Goal: Task Accomplishment & Management: Complete application form

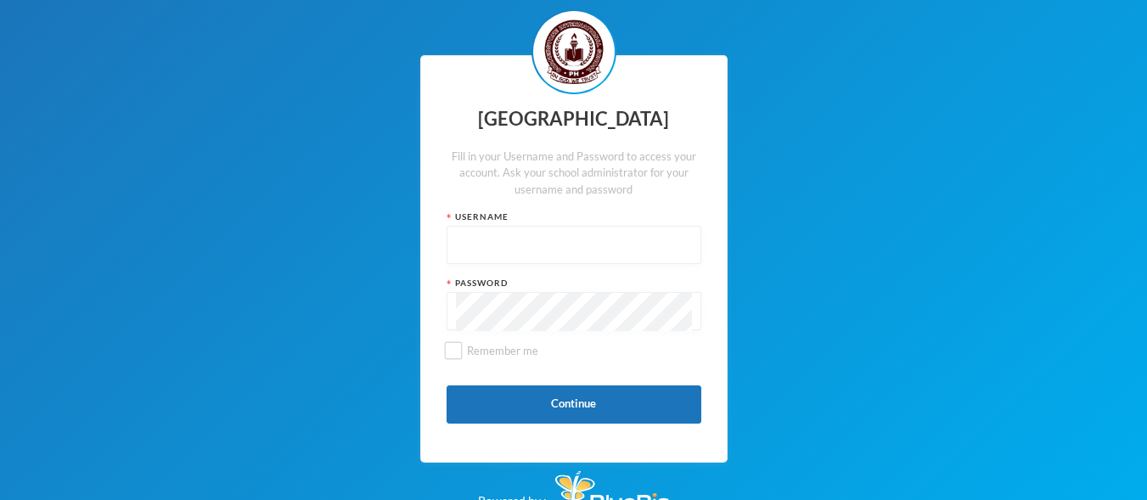
click at [814, 121] on div "[GEOGRAPHIC_DATA] Fill in your Username and Password to access your account. As…" at bounding box center [573, 259] width 1147 height 518
click at [585, 265] on input "text" at bounding box center [574, 246] width 236 height 38
type input "0570"
click at [573, 424] on button "Continue" at bounding box center [573, 404] width 255 height 38
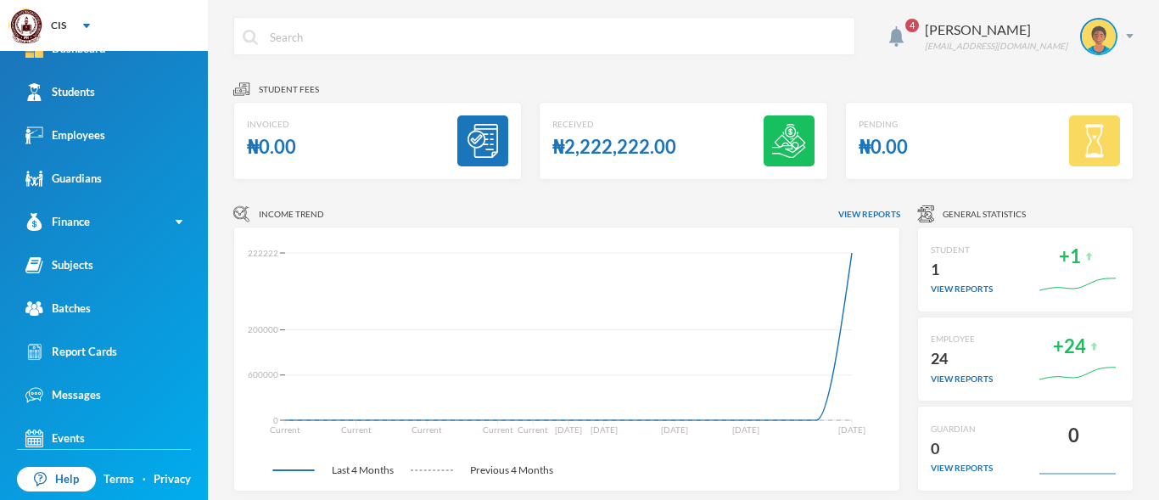
scroll to position [35, 0]
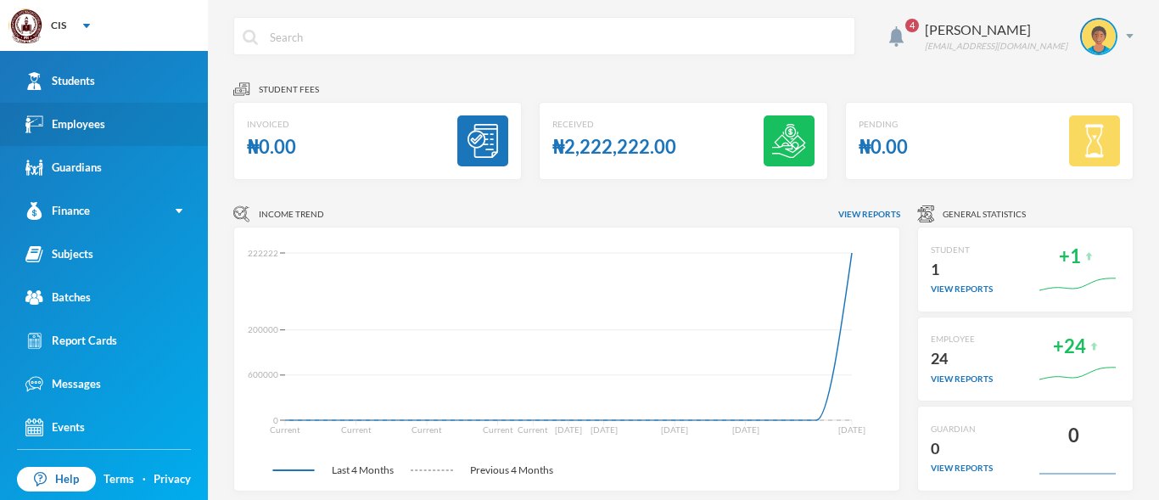
click at [146, 128] on link "Employees" at bounding box center [104, 124] width 208 height 43
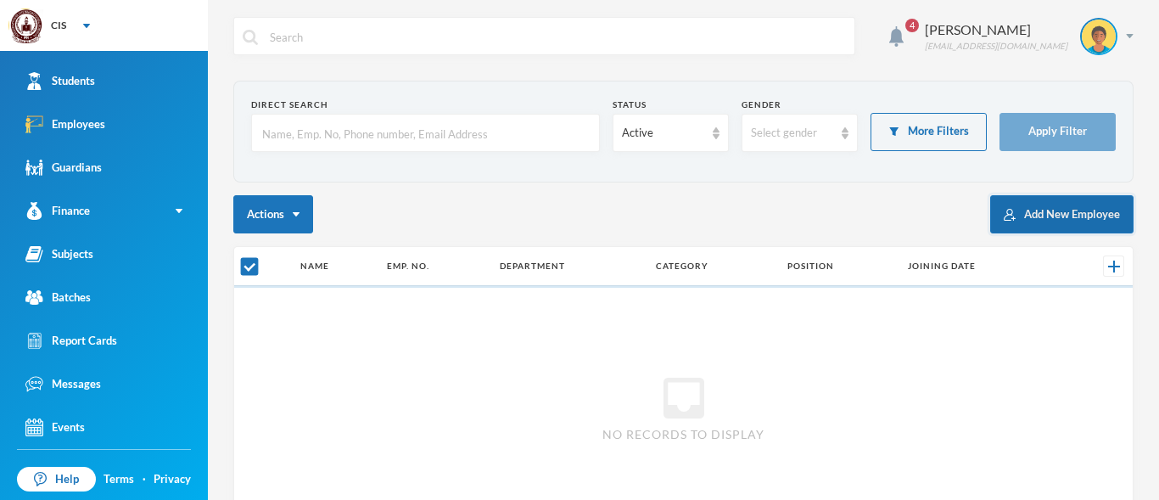
checkbox input "false"
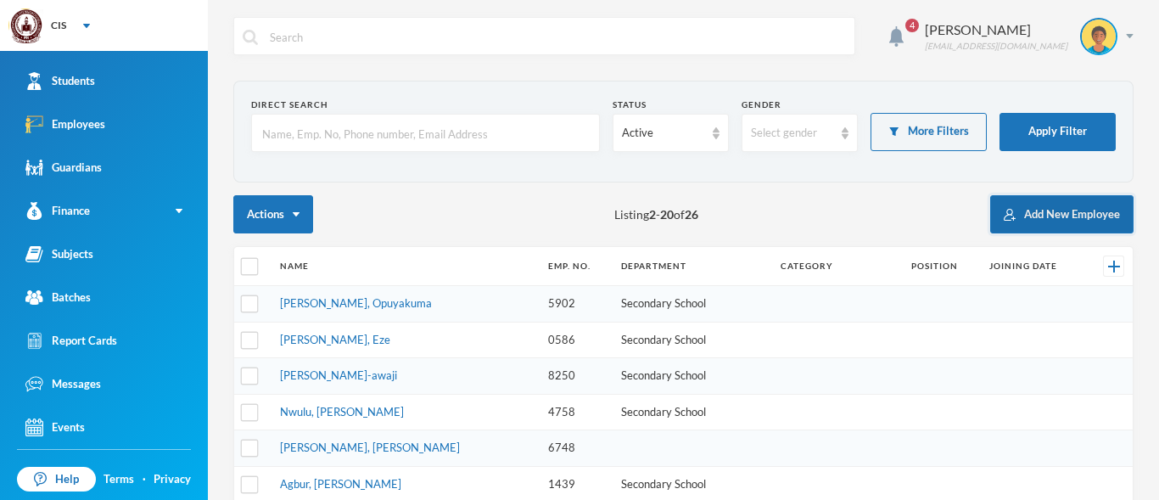
click at [1018, 210] on button "Add New Employee" at bounding box center [1061, 214] width 143 height 38
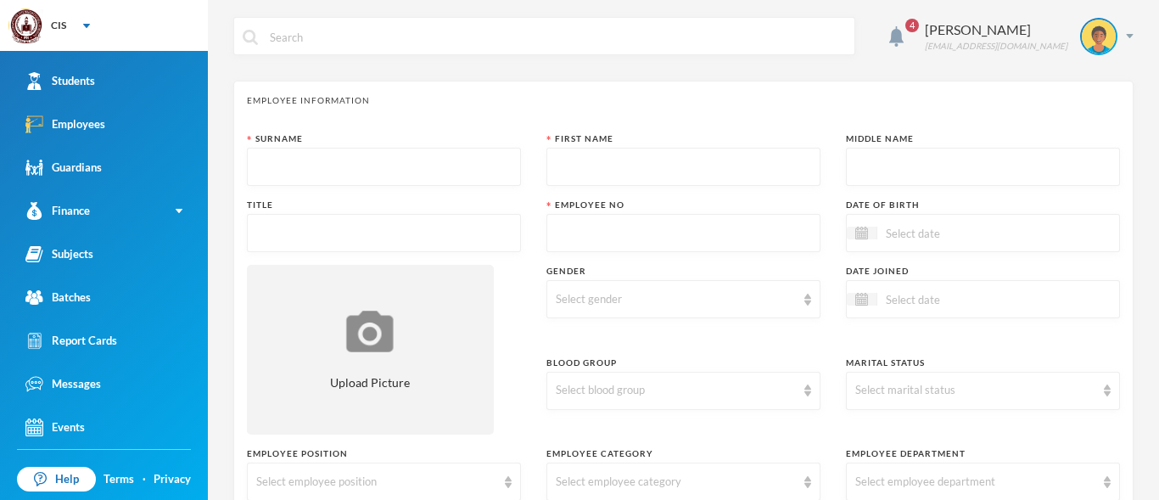
click at [327, 162] on input "text" at bounding box center [383, 168] width 255 height 38
type input "Asuku"
click at [590, 164] on input "text" at bounding box center [683, 168] width 255 height 38
type input "PEACE"
click at [856, 170] on input "text" at bounding box center [983, 168] width 255 height 38
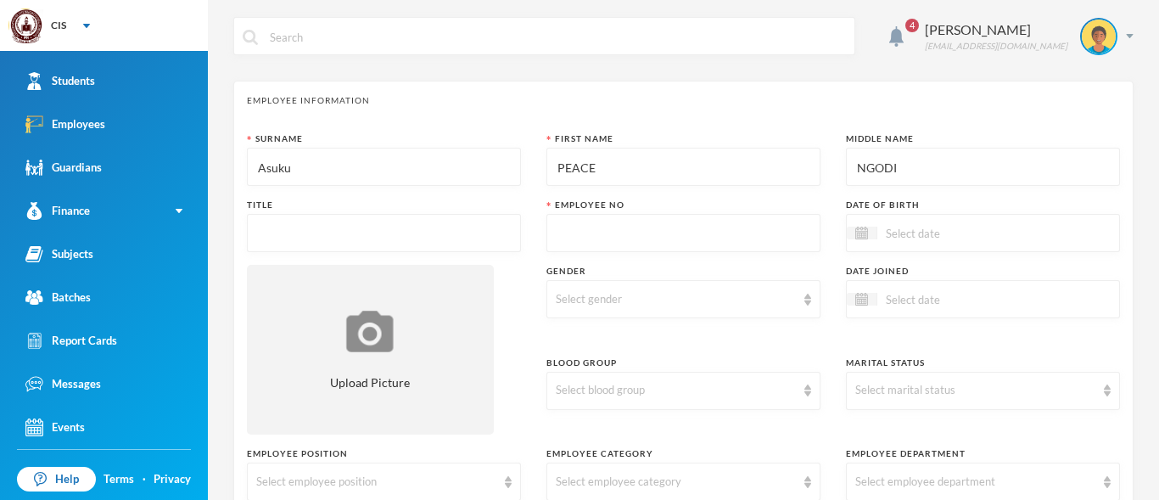
type input "NGODI"
click at [295, 196] on div "Surname Asuku First Name PEACE Middle Name NGODI Title Employee No Date of Birt…" at bounding box center [683, 480] width 873 height 696
click at [275, 229] on input "text" at bounding box center [383, 234] width 255 height 38
type input "MRS"
drag, startPoint x: 620, startPoint y: 268, endPoint x: 647, endPoint y: 253, distance: 30.4
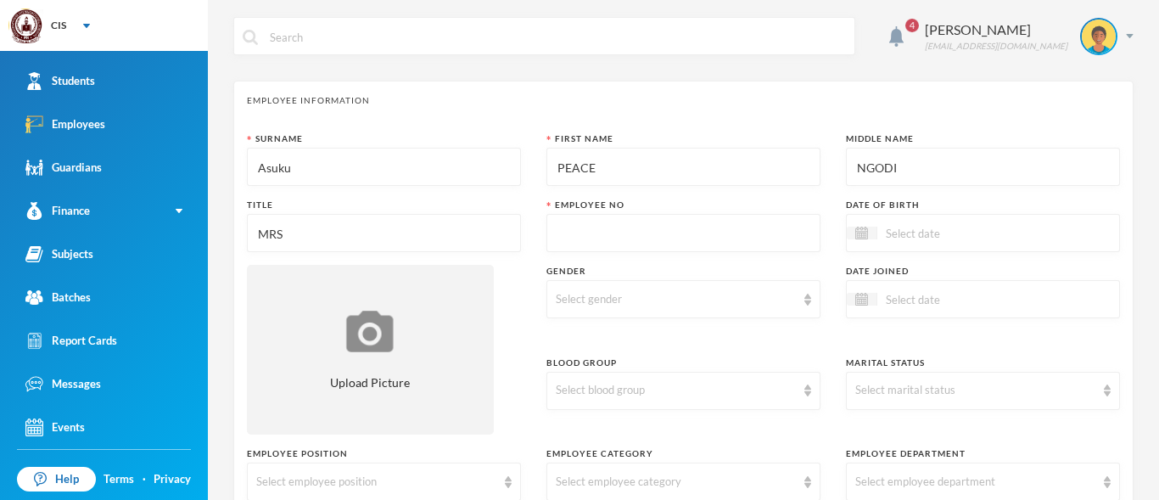
click at [641, 257] on div "Surname Asuku First Name PEACE Middle Name NGODI Title MRS Employee No Date of …" at bounding box center [683, 480] width 873 height 696
click at [589, 227] on input "text" at bounding box center [683, 234] width 255 height 38
click at [575, 238] on input "text" at bounding box center [683, 234] width 255 height 38
type input "8473"
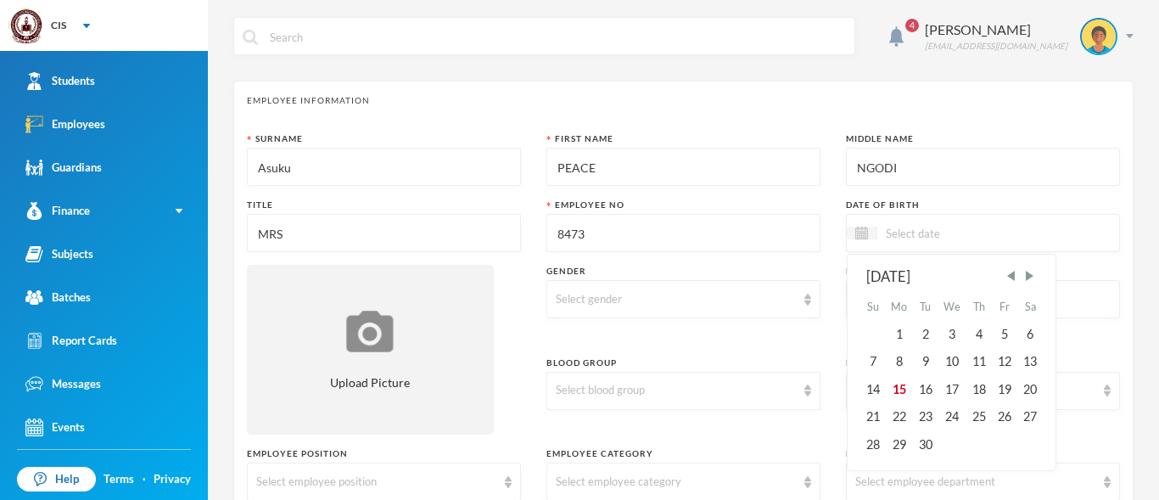
click at [966, 229] on input at bounding box center [949, 233] width 143 height 20
click at [1005, 274] on span "Previous Month" at bounding box center [1011, 275] width 15 height 15
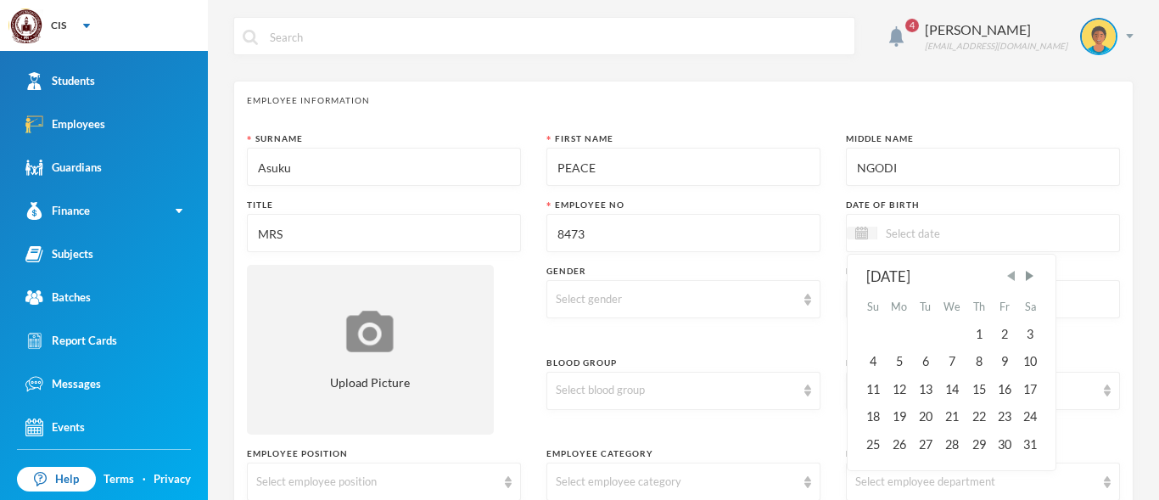
click at [1005, 274] on span "Previous Month" at bounding box center [1011, 275] width 15 height 15
click at [1023, 273] on span "Next Month" at bounding box center [1029, 275] width 15 height 15
click at [972, 337] on div "1" at bounding box center [978, 334] width 25 height 27
type input "01/05/1983"
click at [811, 272] on div "Gender" at bounding box center [684, 271] width 274 height 13
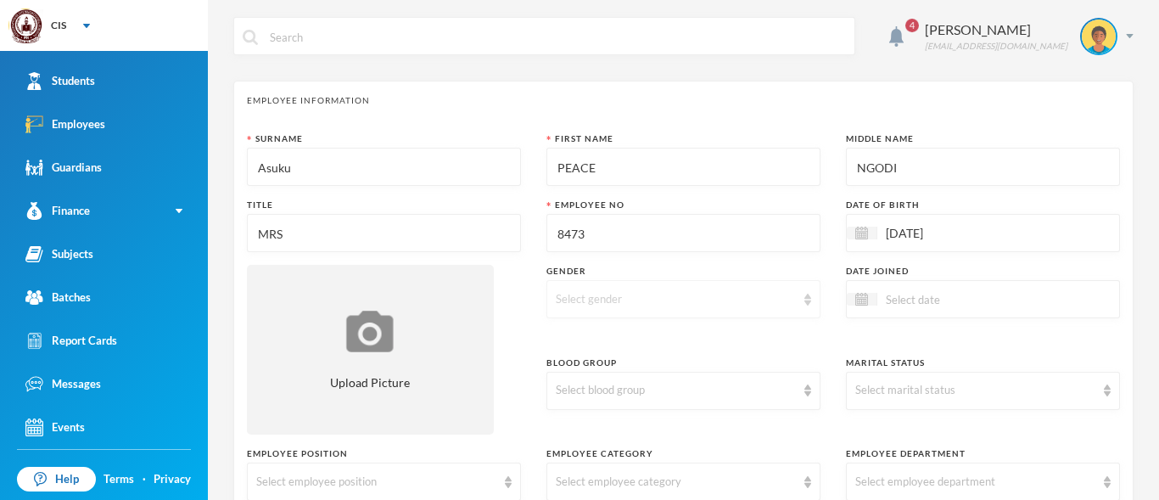
click at [711, 301] on div "Select gender" at bounding box center [676, 299] width 240 height 17
click at [603, 359] on li "Female" at bounding box center [677, 365] width 270 height 27
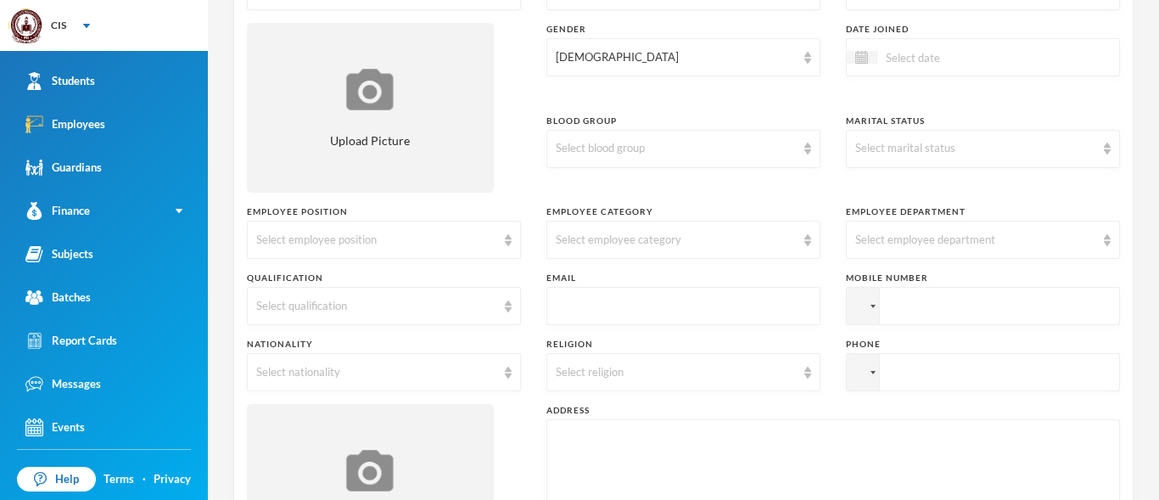
scroll to position [250, 0]
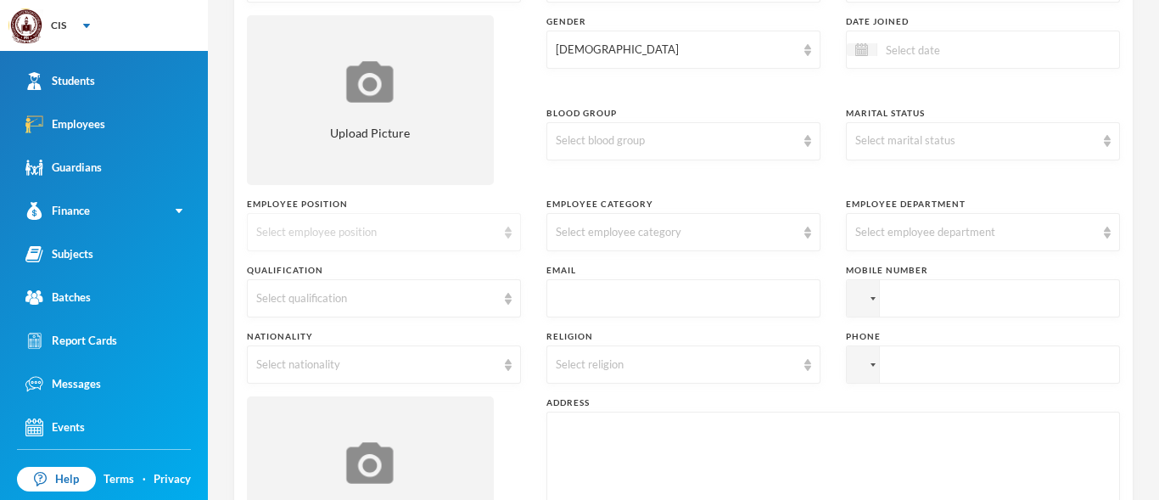
click at [470, 224] on div "Select employee position" at bounding box center [376, 232] width 240 height 17
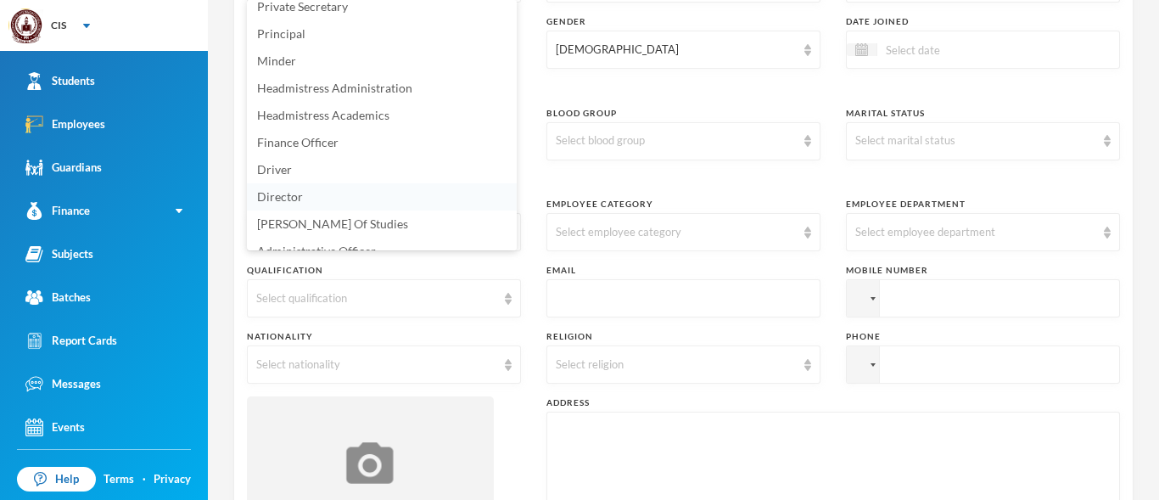
scroll to position [191, 0]
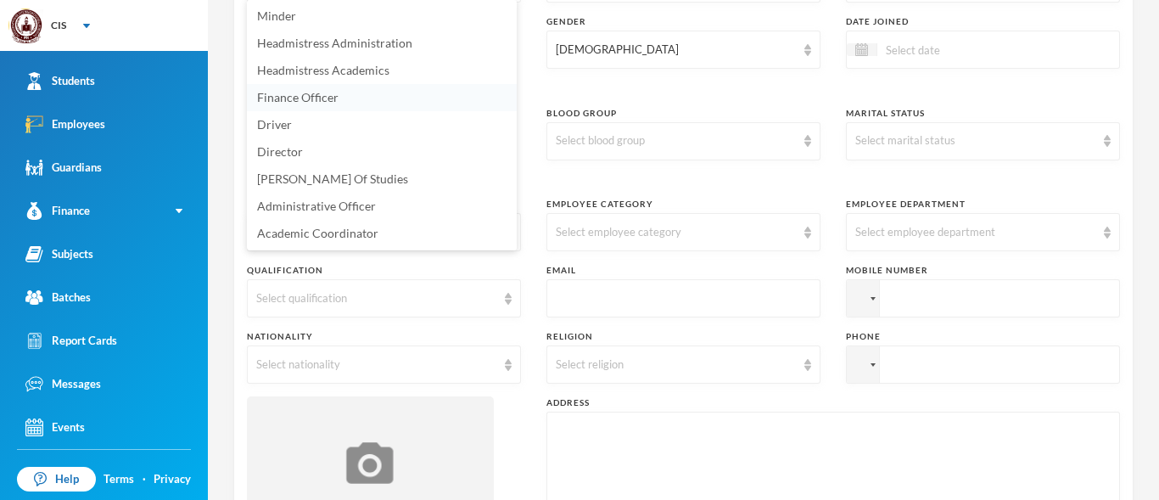
click at [375, 98] on li "Finance Officer" at bounding box center [382, 97] width 270 height 27
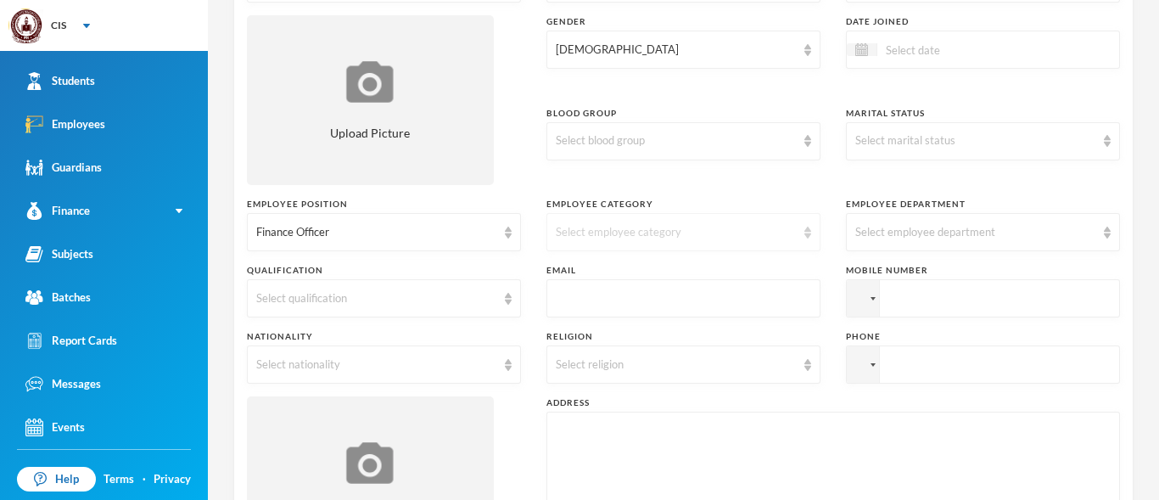
click at [637, 230] on div "Select employee category" at bounding box center [676, 232] width 240 height 17
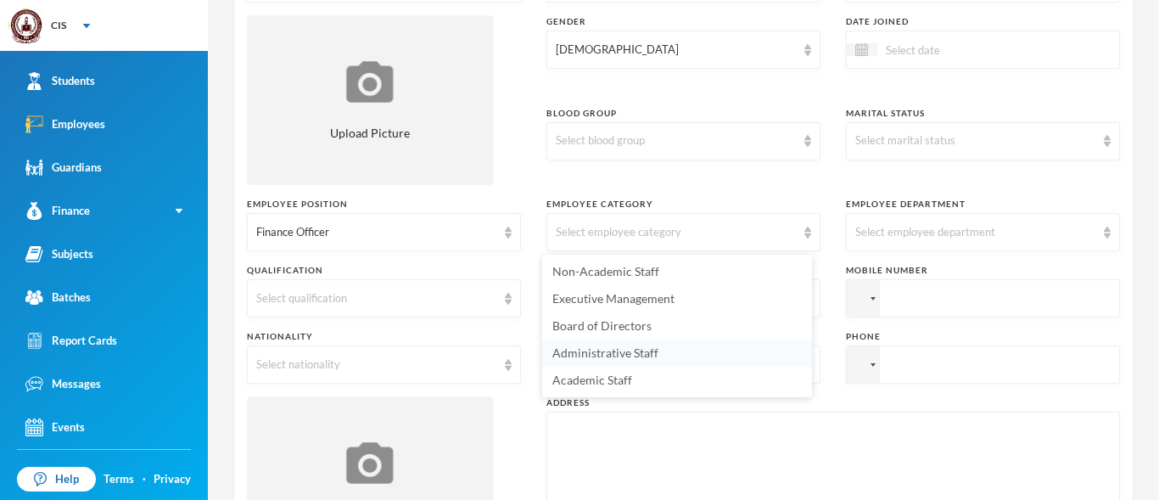
click at [647, 345] on li "Administrative Staff" at bounding box center [677, 352] width 270 height 27
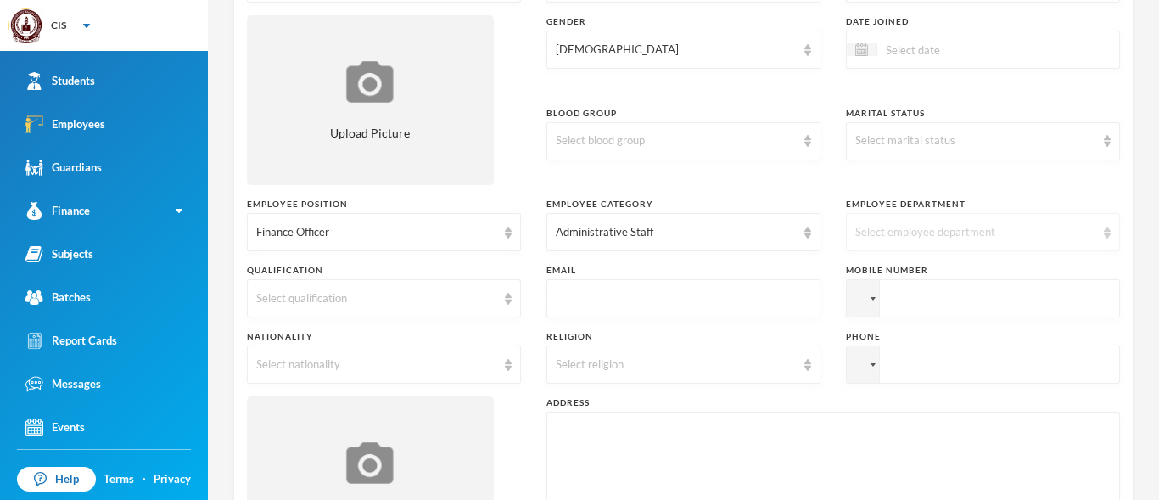
click at [947, 234] on div "Select employee department" at bounding box center [976, 232] width 240 height 17
click at [738, 260] on div "Surname Asuku First Name PEACE Middle Name NGODI Title MRS Employee No 8473 Dat…" at bounding box center [683, 231] width 873 height 696
click at [901, 232] on div "Select employee department" at bounding box center [976, 232] width 240 height 17
click at [901, 266] on span "Secondary School" at bounding box center [894, 271] width 93 height 14
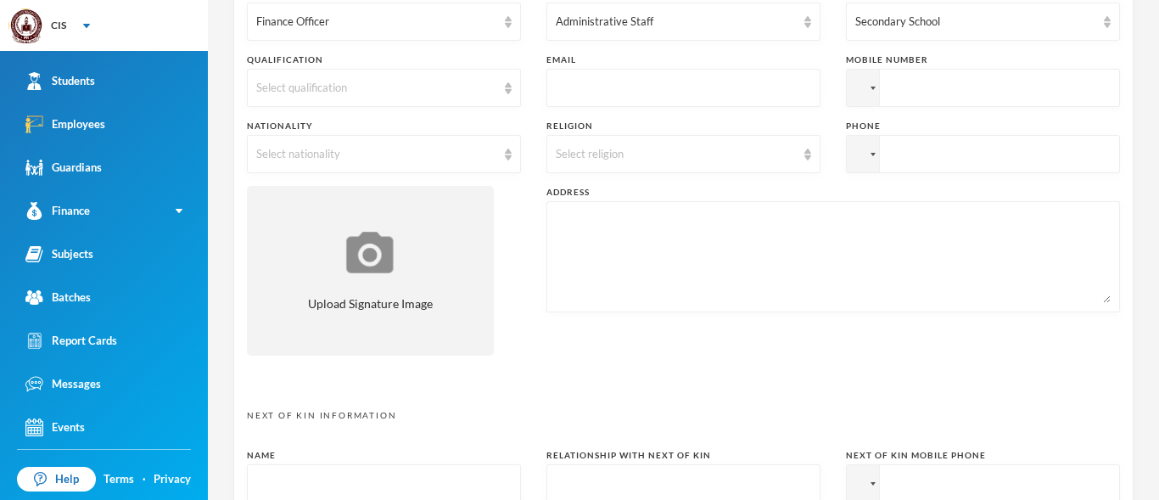
scroll to position [457, 0]
click at [589, 98] on input "text" at bounding box center [683, 91] width 255 height 38
click at [474, 146] on div "Select nationality" at bounding box center [384, 156] width 274 height 38
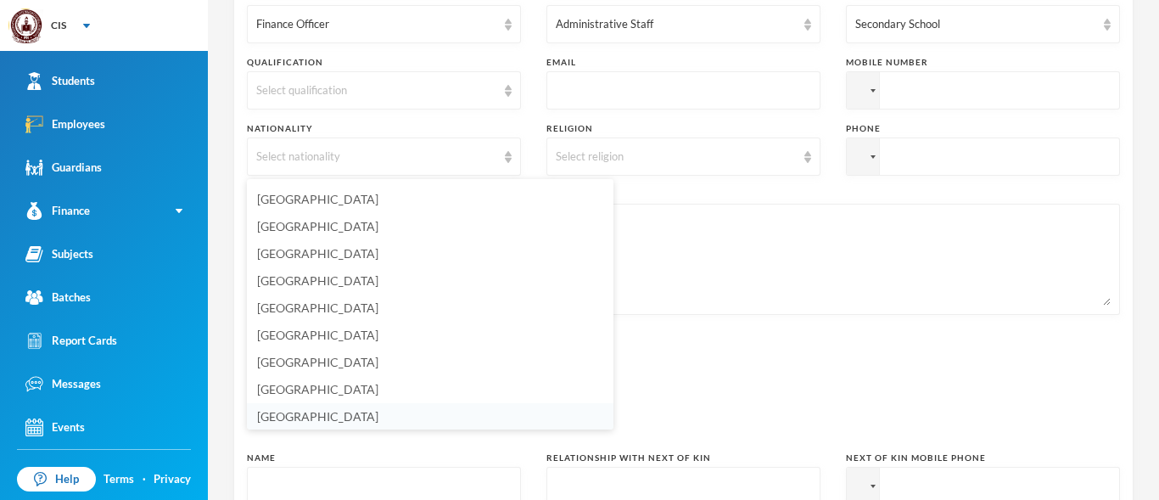
scroll to position [4099, 0]
click at [340, 412] on li "Nigeria" at bounding box center [430, 415] width 367 height 27
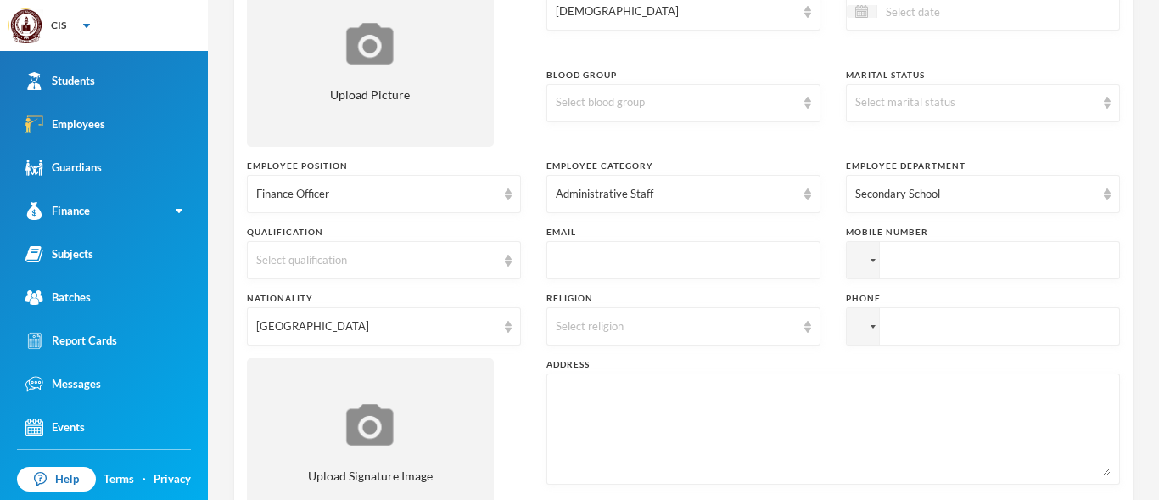
scroll to position [203, 0]
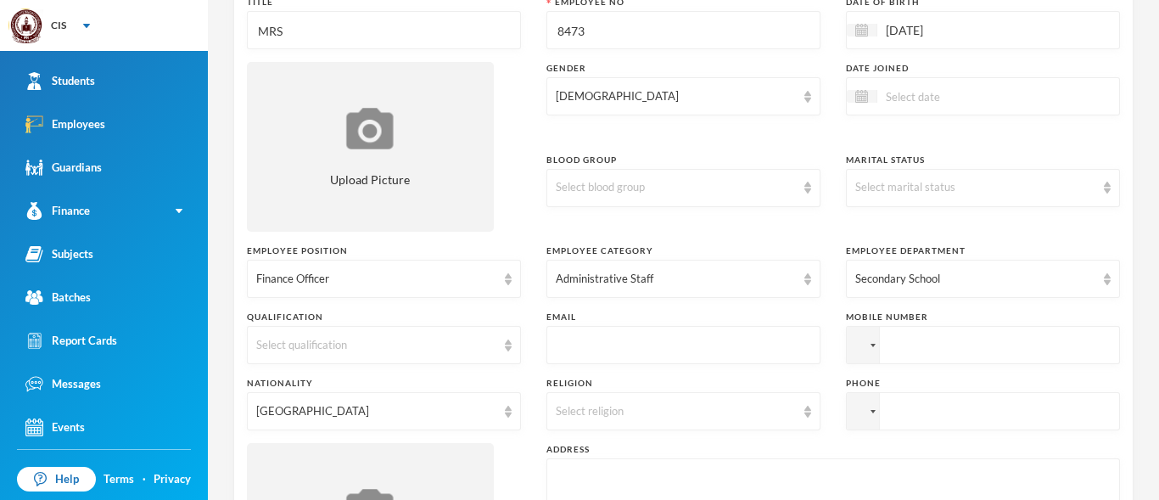
click at [631, 334] on input "text" at bounding box center [683, 346] width 255 height 38
type input "peacengodi88@gmail.com"
click at [927, 345] on input "tel" at bounding box center [983, 345] width 274 height 38
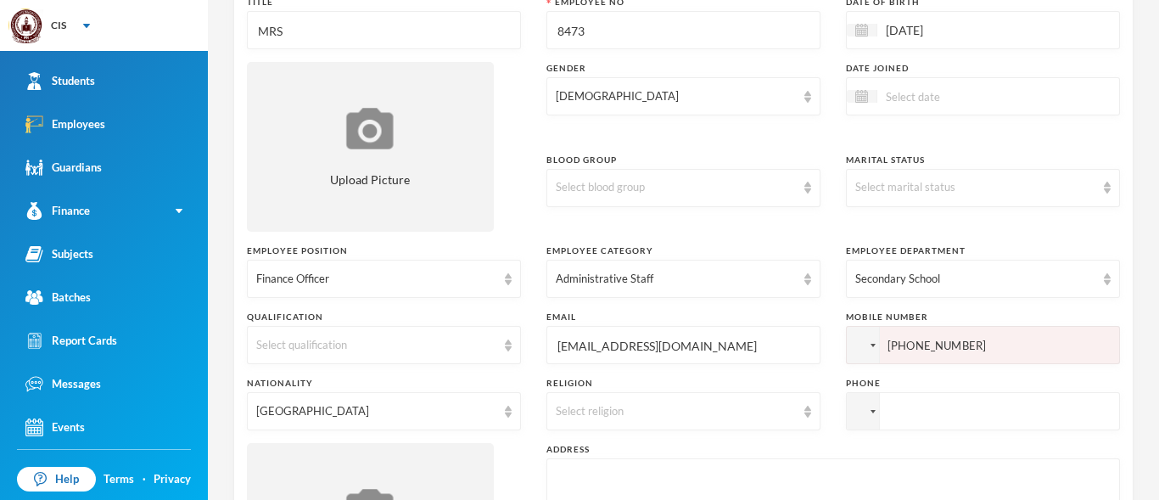
click at [884, 346] on input "+08055448473" at bounding box center [983, 345] width 274 height 38
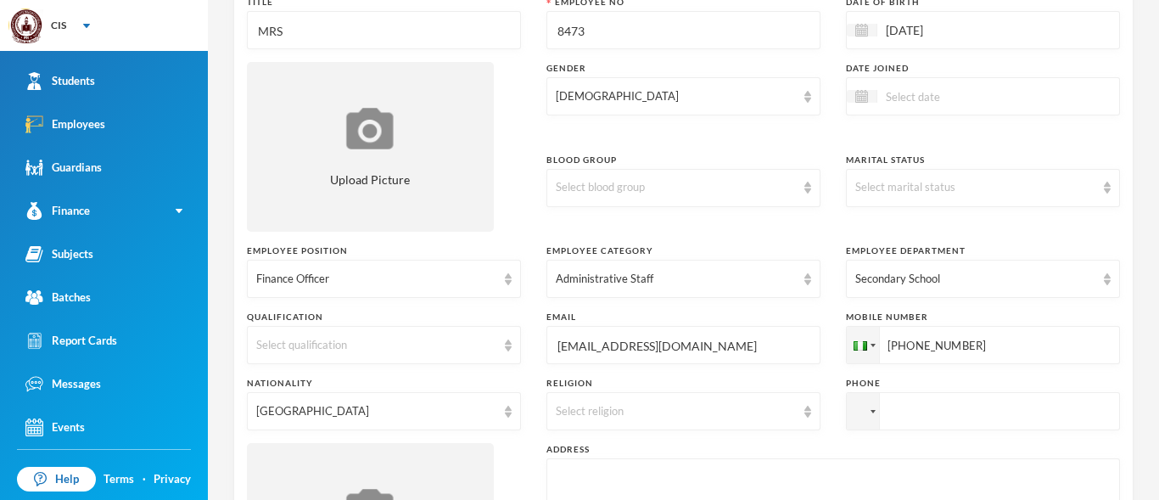
type input "+23408055448473"
click at [1132, 206] on div "4 Smith Benjamin thebenjaminandsmith@gmail.com Employee Information Surname Asu…" at bounding box center [683, 250] width 951 height 500
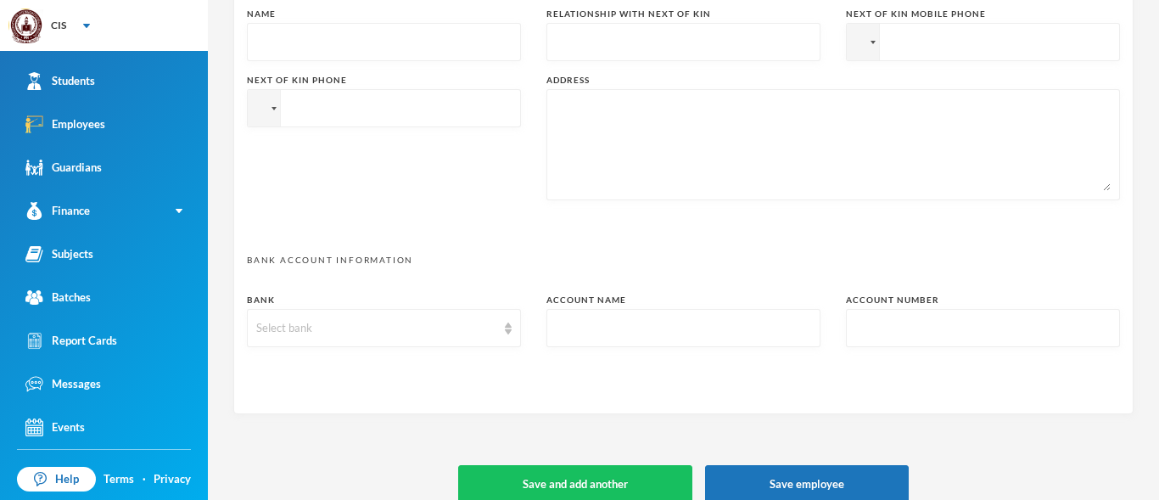
scroll to position [922, 0]
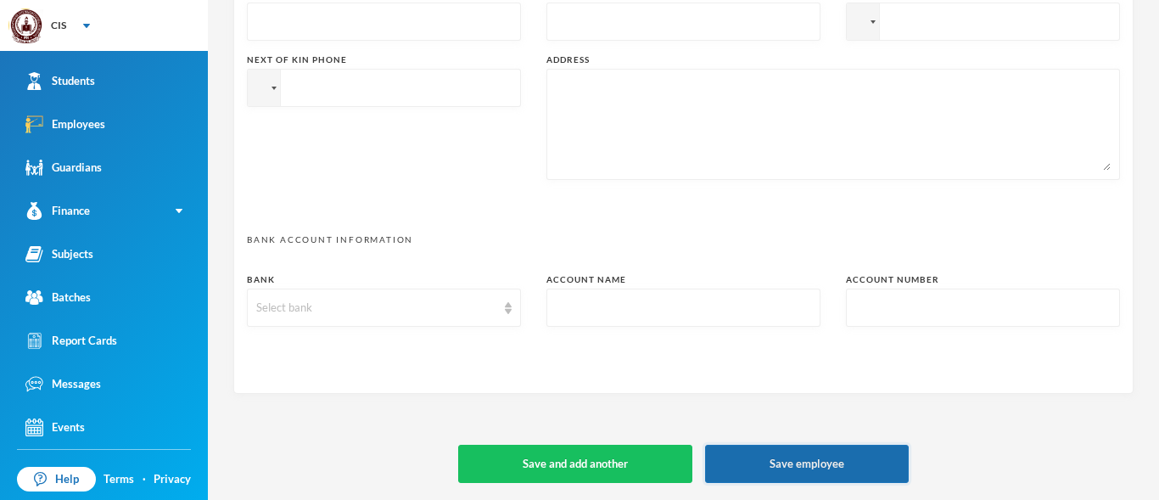
click at [781, 459] on button "Save employee" at bounding box center [807, 464] width 204 height 38
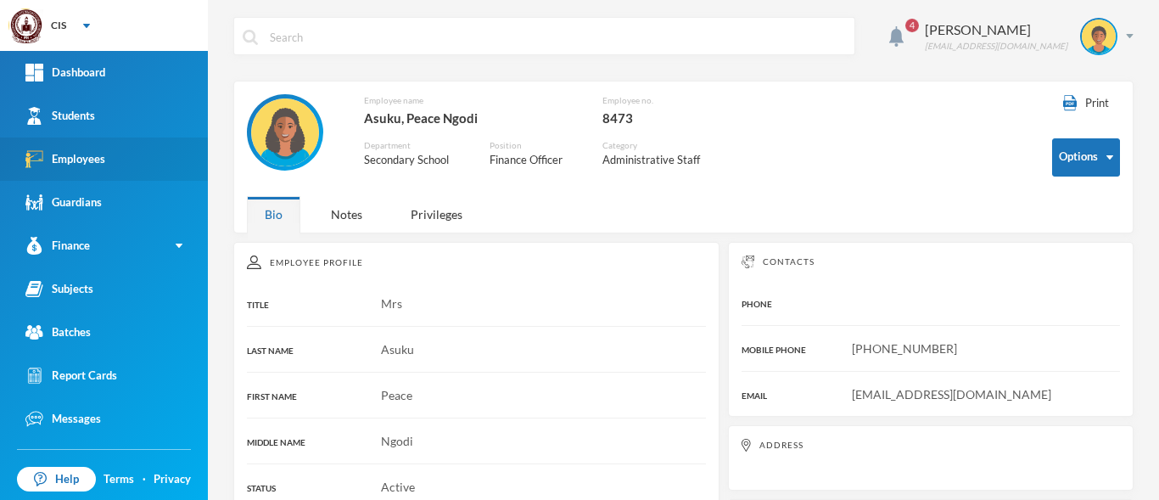
click at [148, 170] on link "Employees" at bounding box center [104, 158] width 208 height 43
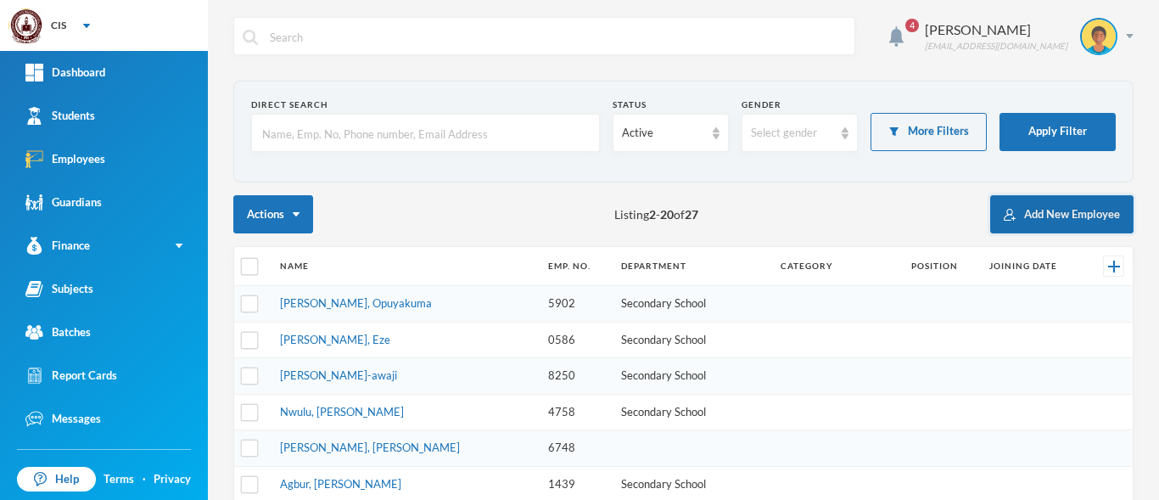
click at [1041, 220] on button "Add New Employee" at bounding box center [1061, 214] width 143 height 38
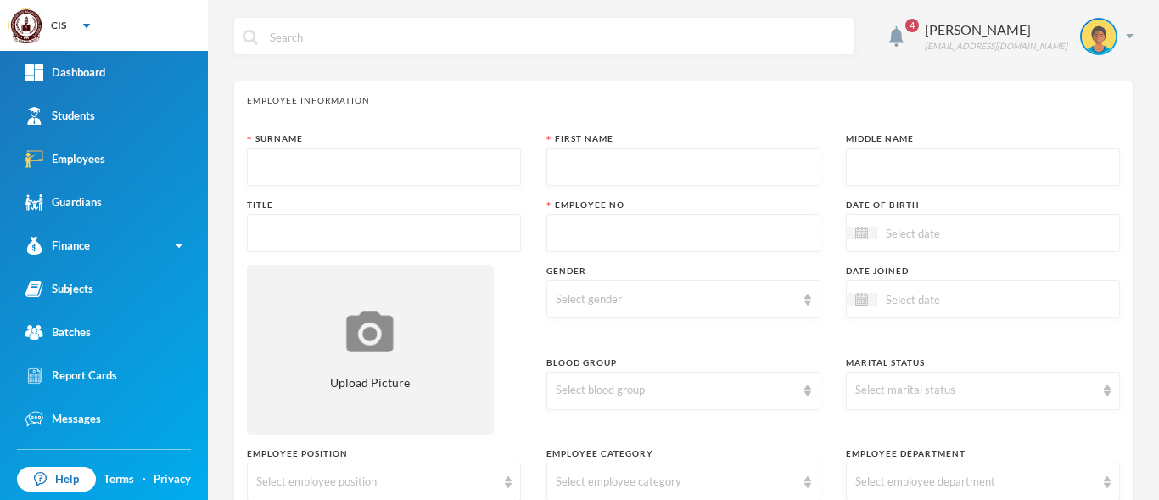
click at [362, 180] on input "text" at bounding box center [383, 168] width 255 height 38
type input "a"
type input "Ahanaonu"
click at [581, 164] on input "text" at bounding box center [683, 168] width 255 height 38
type input "Gloria"
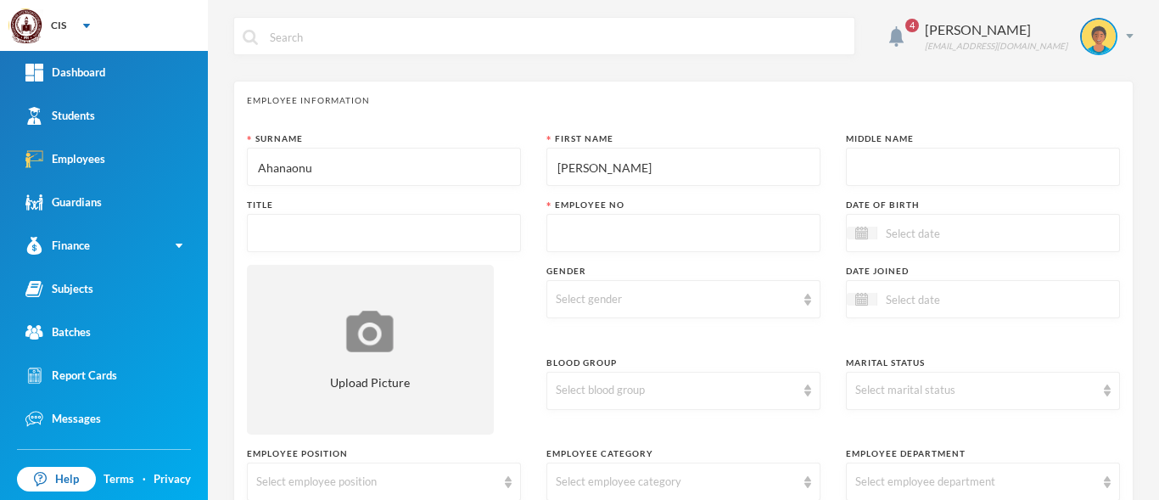
click at [419, 239] on input "text" at bounding box center [383, 234] width 255 height 38
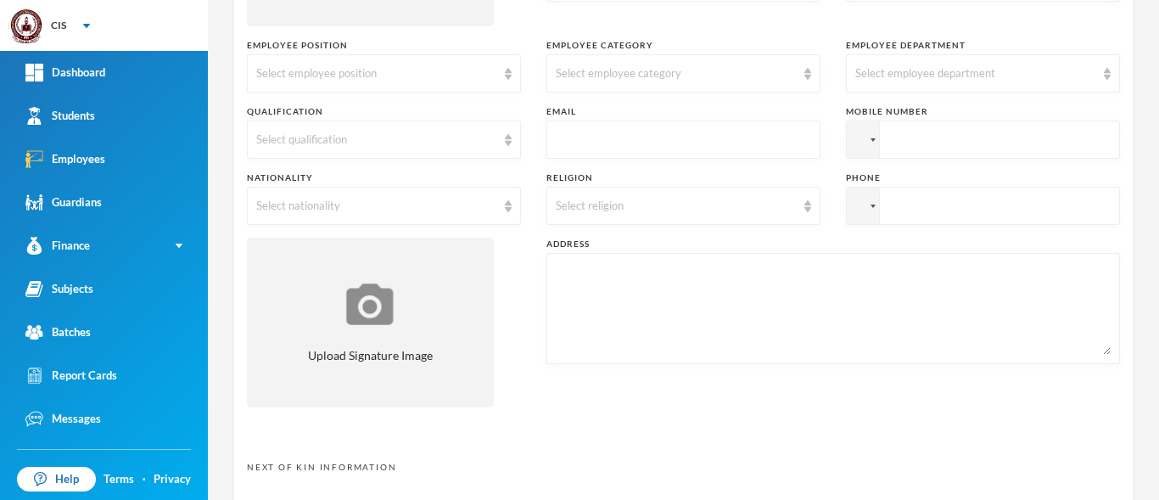
scroll to position [431, 0]
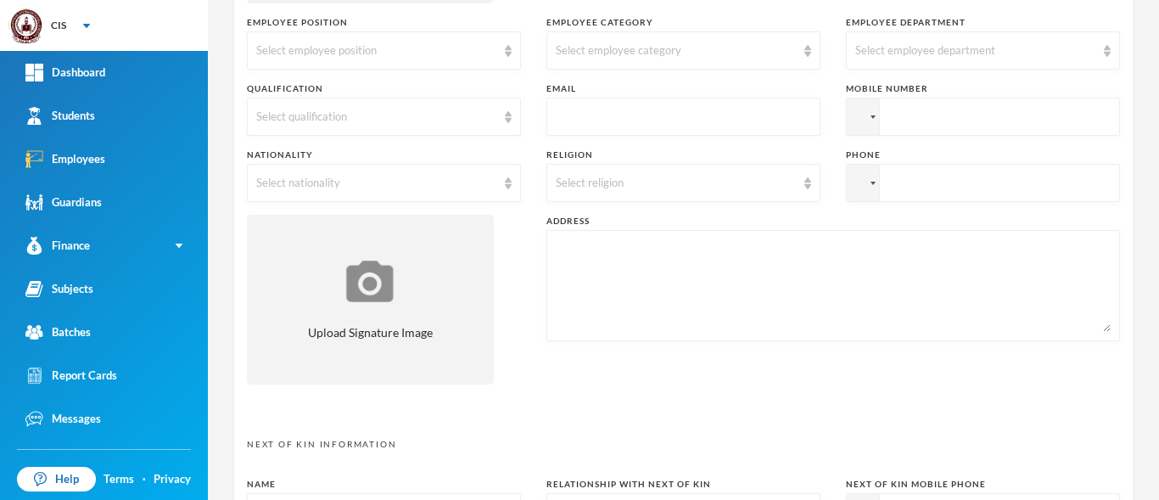
type input "Mrs"
click at [960, 122] on input "tel" at bounding box center [983, 117] width 274 height 38
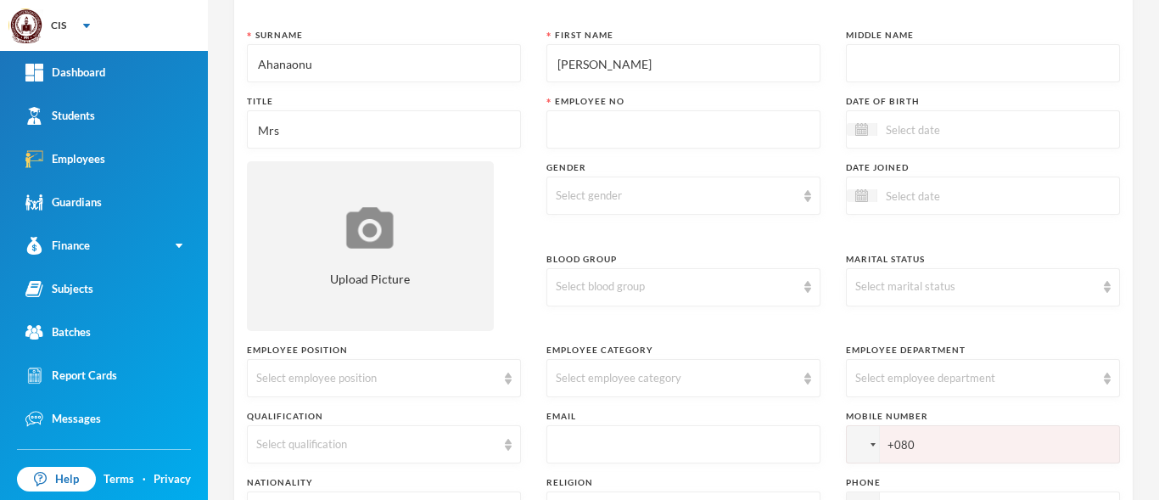
scroll to position [0, 0]
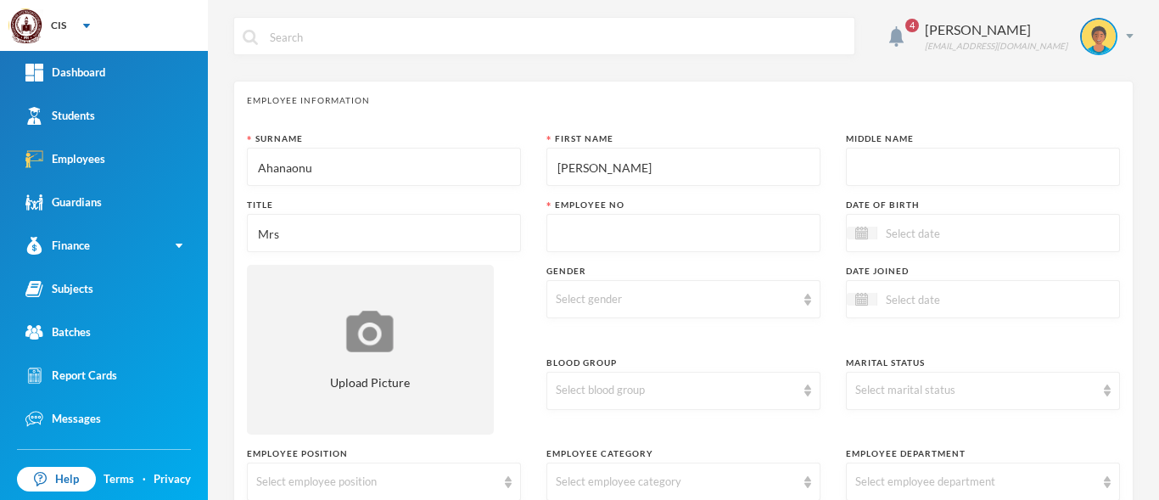
type input "+080"
drag, startPoint x: 320, startPoint y: 172, endPoint x: 218, endPoint y: 171, distance: 101.9
click at [218, 171] on div "4 Smith Benjamin thebenjaminandsmith@gmail.com Employee Information Surname Aha…" at bounding box center [683, 250] width 951 height 500
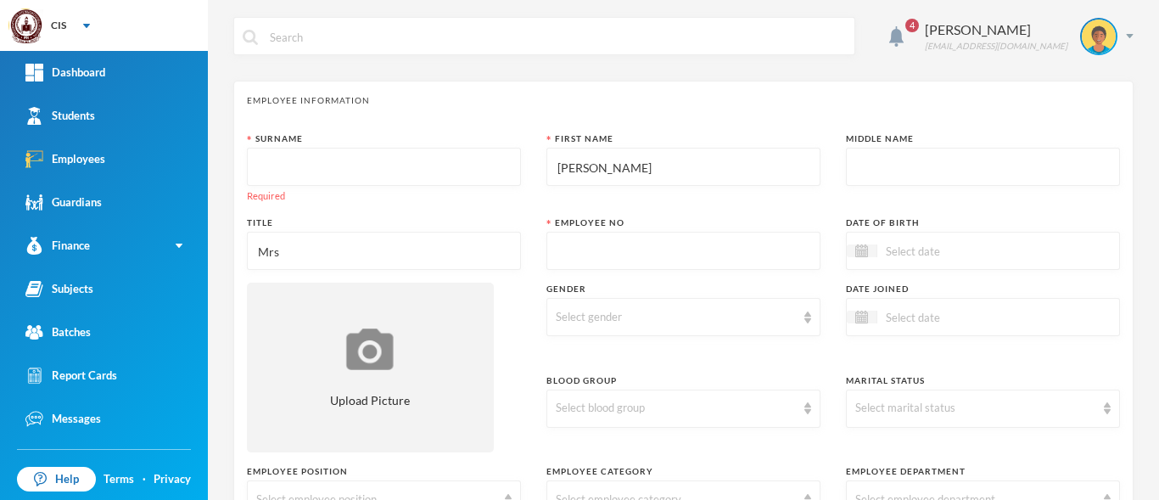
drag, startPoint x: 608, startPoint y: 174, endPoint x: 530, endPoint y: 177, distance: 77.3
click at [533, 177] on div "Surname Required First Name Gloria Middle Name Title Mrs Employee No Date of Bi…" at bounding box center [683, 489] width 873 height 714
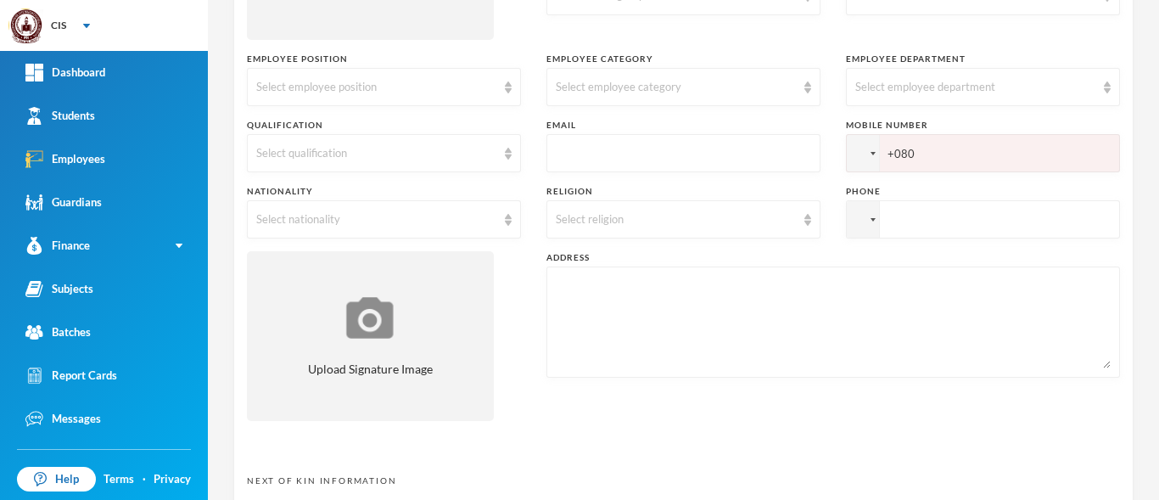
scroll to position [424, 0]
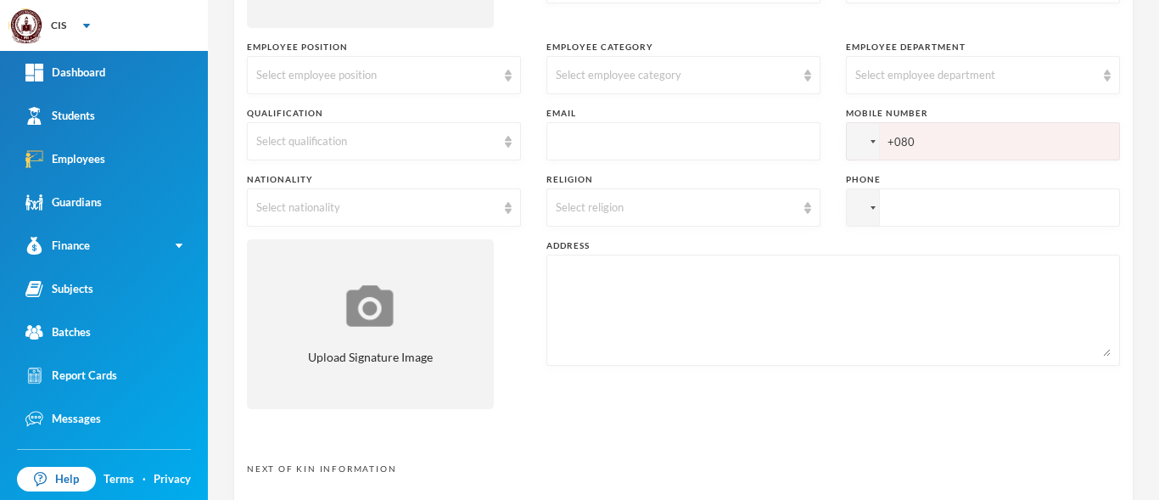
click at [884, 139] on input "+080" at bounding box center [983, 141] width 274 height 38
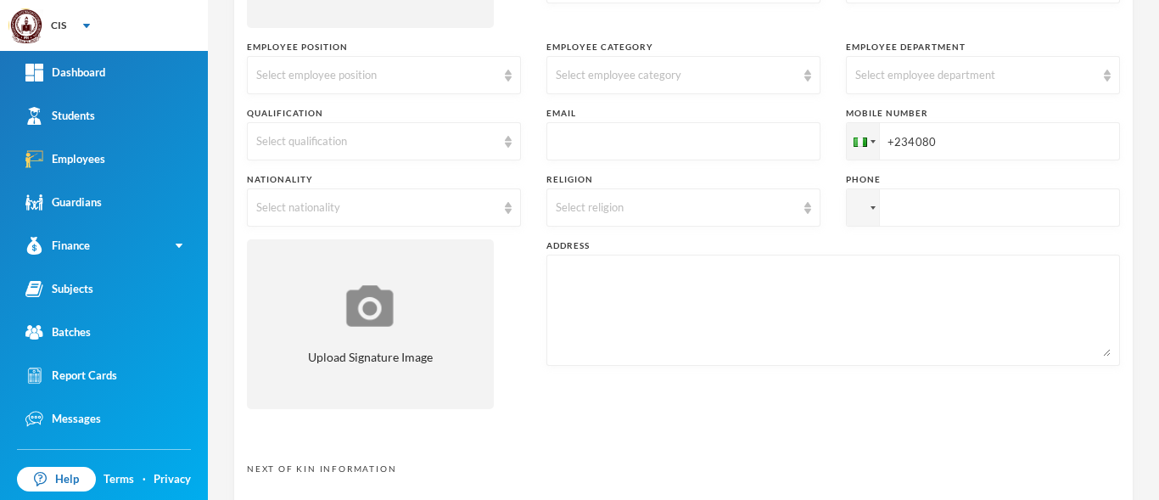
click at [948, 148] on input "+234080" at bounding box center [983, 141] width 274 height 38
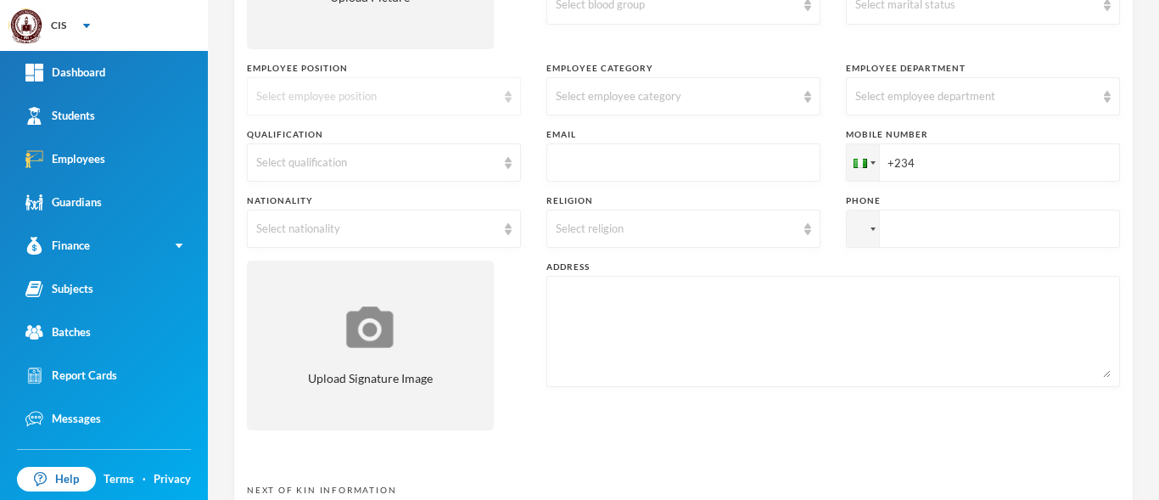
scroll to position [339, 0]
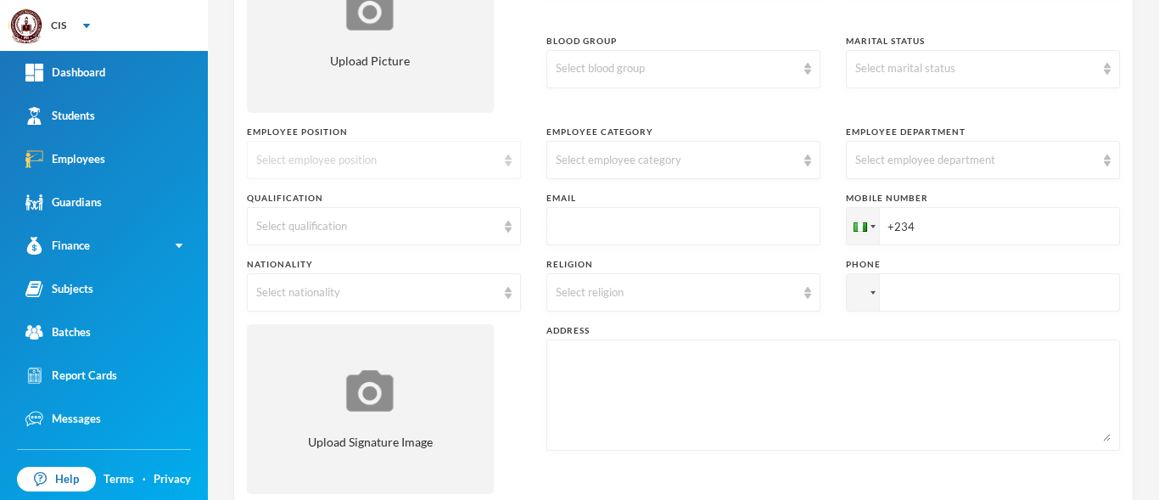
type input "+234"
click at [494, 160] on div "Select employee position" at bounding box center [384, 160] width 274 height 38
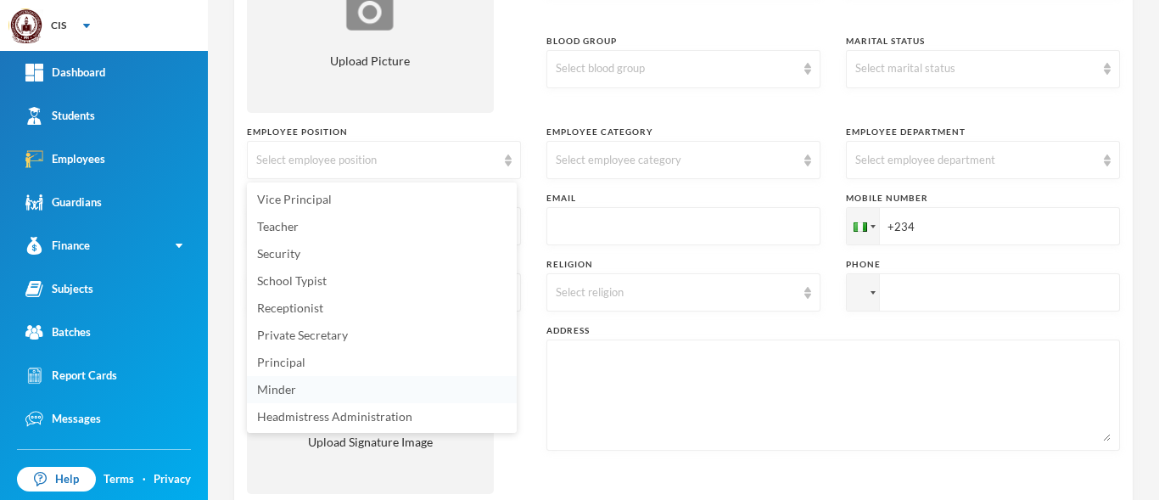
scroll to position [170, 0]
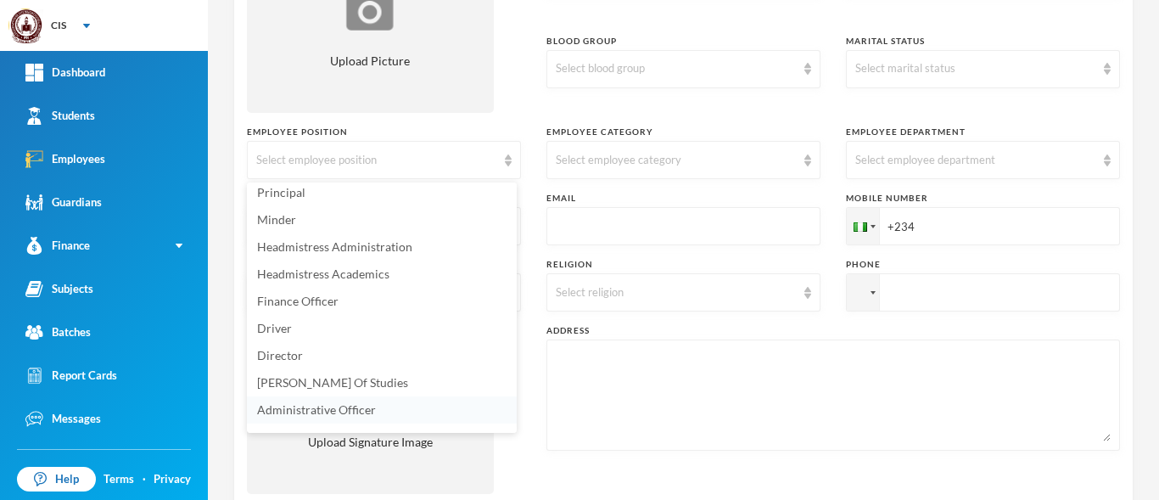
click at [337, 409] on span "Administrative Officer" at bounding box center [316, 409] width 119 height 14
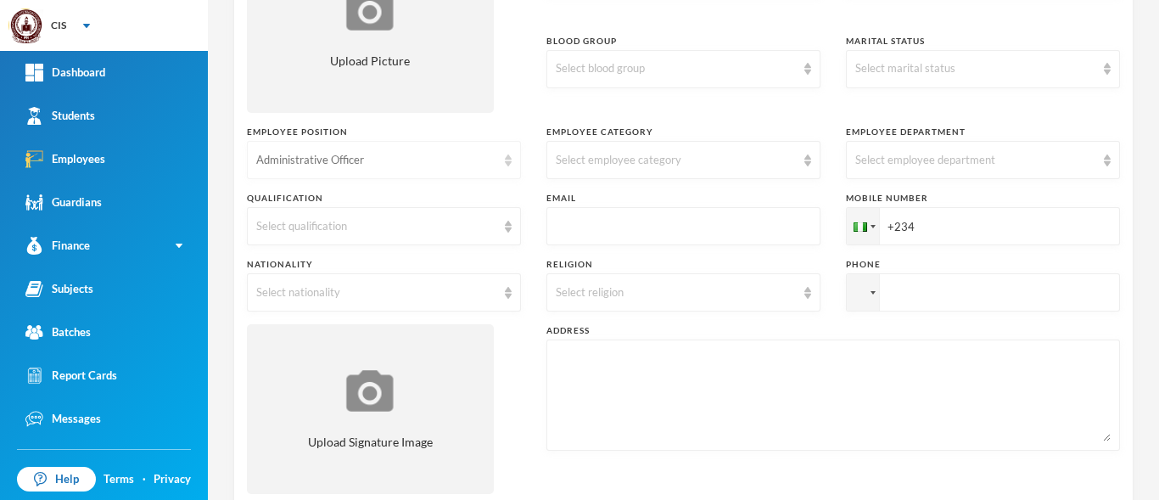
click at [475, 164] on div "Administrative Officer" at bounding box center [376, 160] width 240 height 17
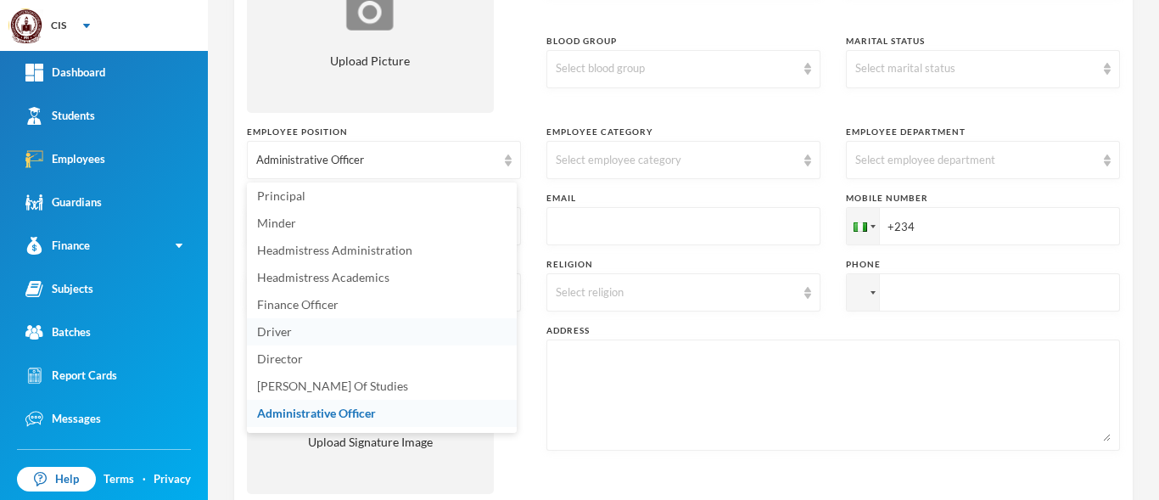
scroll to position [191, 0]
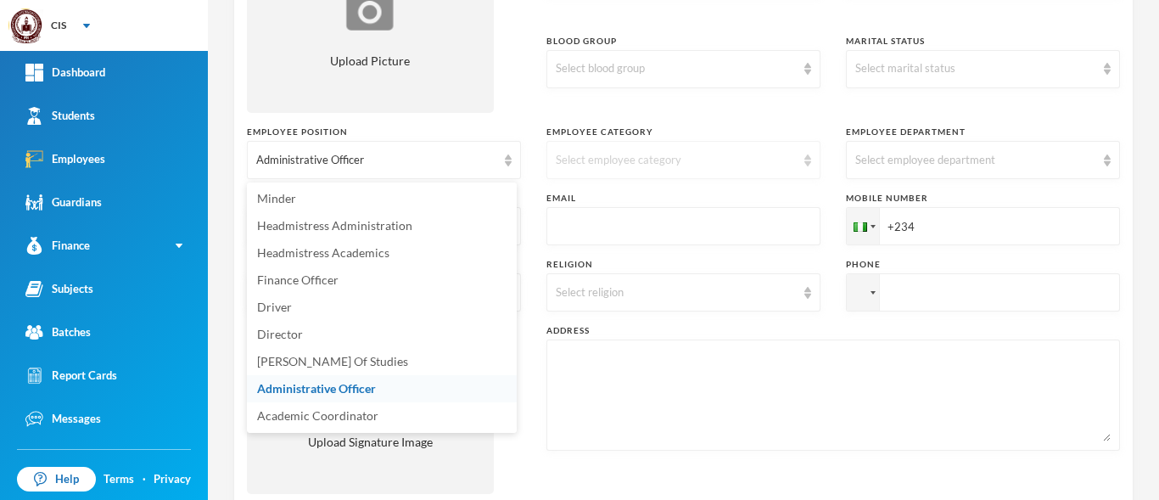
click at [630, 165] on div "Select employee category" at bounding box center [676, 160] width 240 height 17
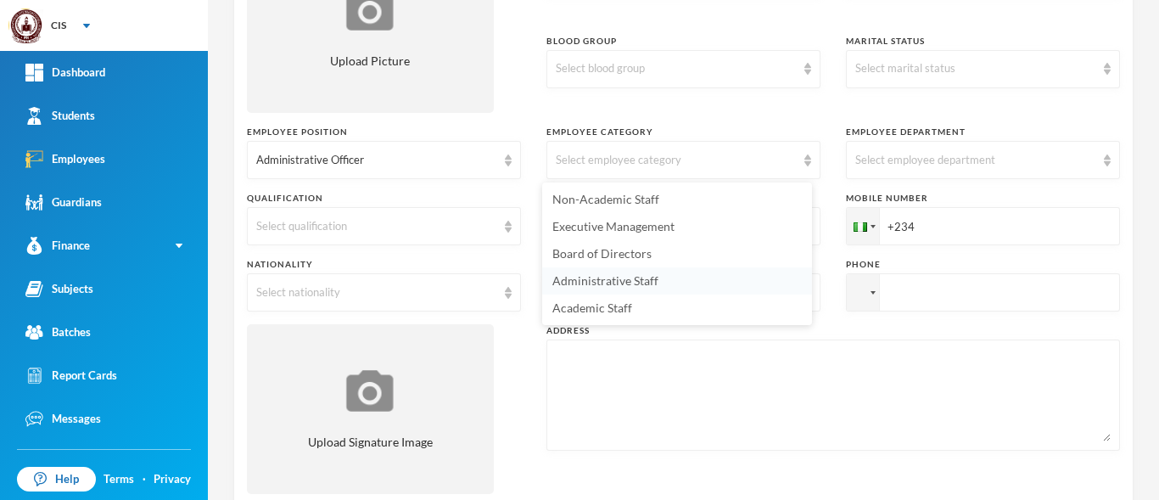
click at [646, 278] on span "Administrative Staff" at bounding box center [606, 280] width 106 height 14
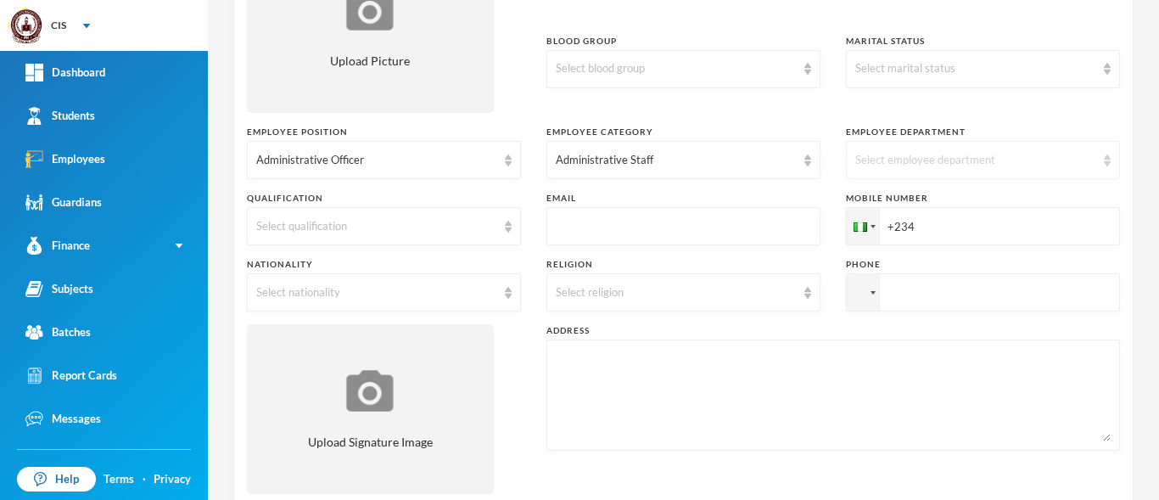
click at [930, 152] on div "Select employee department" at bounding box center [976, 160] width 240 height 17
click at [918, 197] on span "Secondary School" at bounding box center [894, 199] width 93 height 14
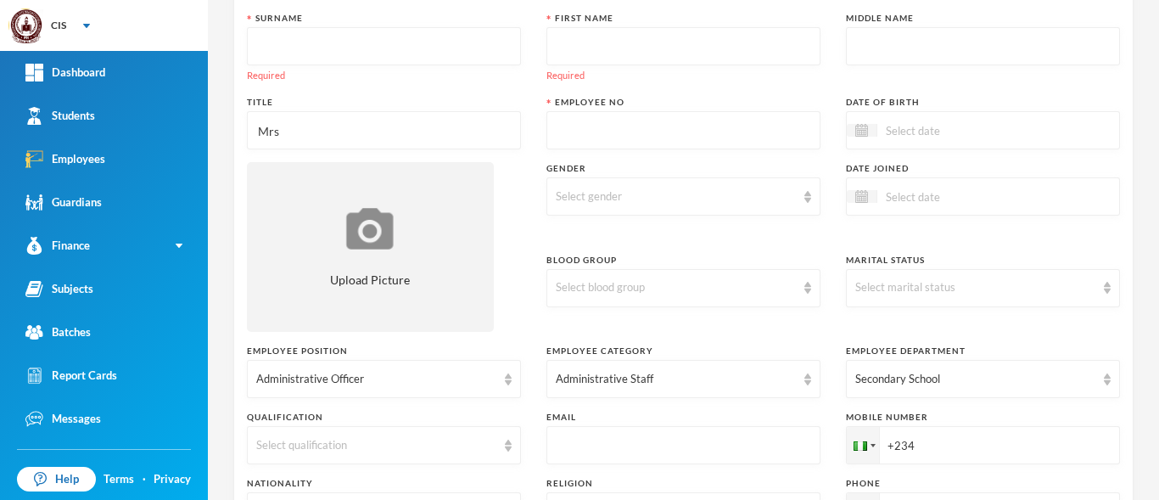
scroll to position [108, 0]
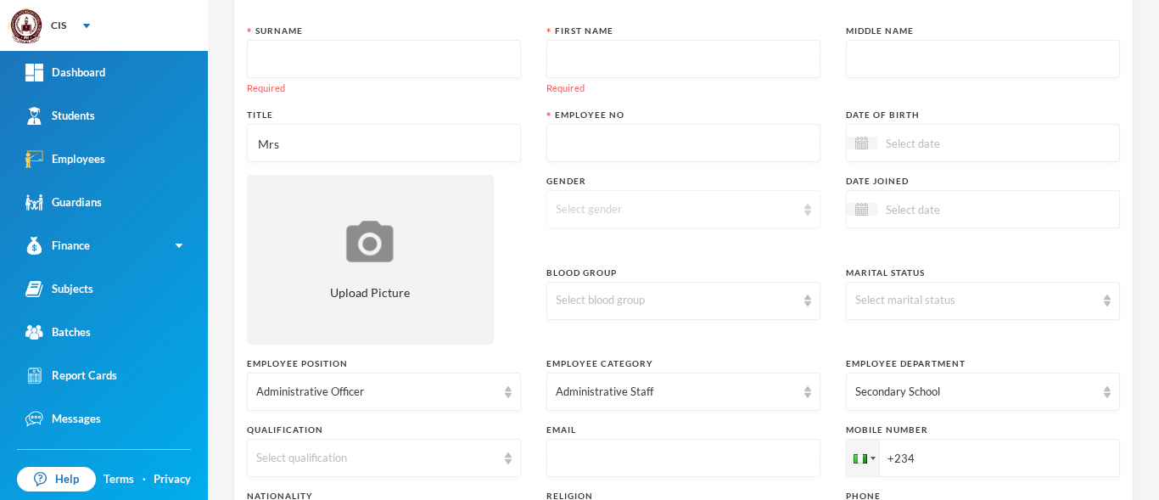
click at [698, 194] on div "Select gender" at bounding box center [684, 209] width 274 height 38
click at [656, 272] on li "Female" at bounding box center [677, 275] width 270 height 27
click at [940, 299] on div "Select marital status" at bounding box center [976, 300] width 240 height 17
drag, startPoint x: 919, startPoint y: 368, endPoint x: 948, endPoint y: 299, distance: 75.3
click at [919, 367] on li "Married" at bounding box center [973, 366] width 270 height 27
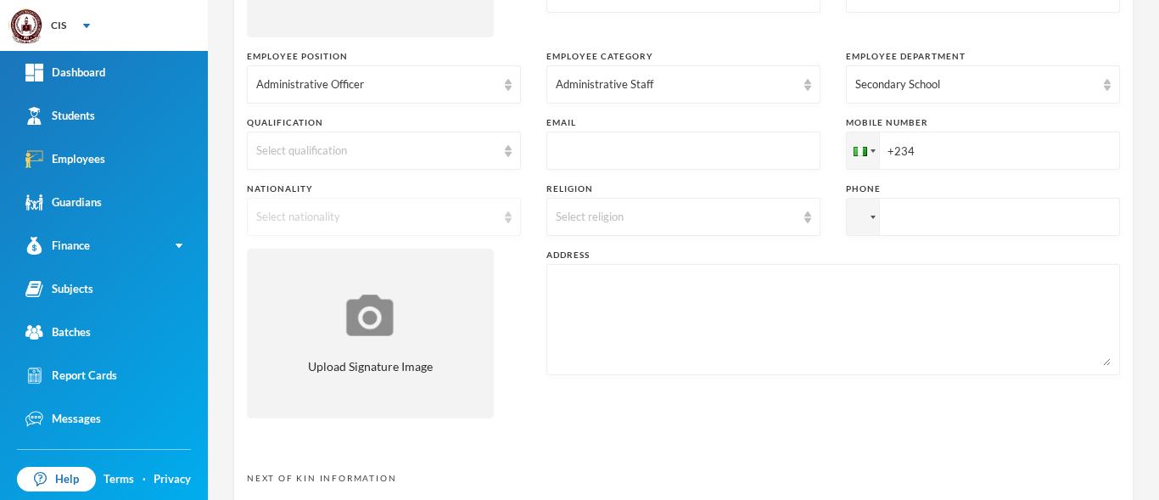
scroll to position [424, 0]
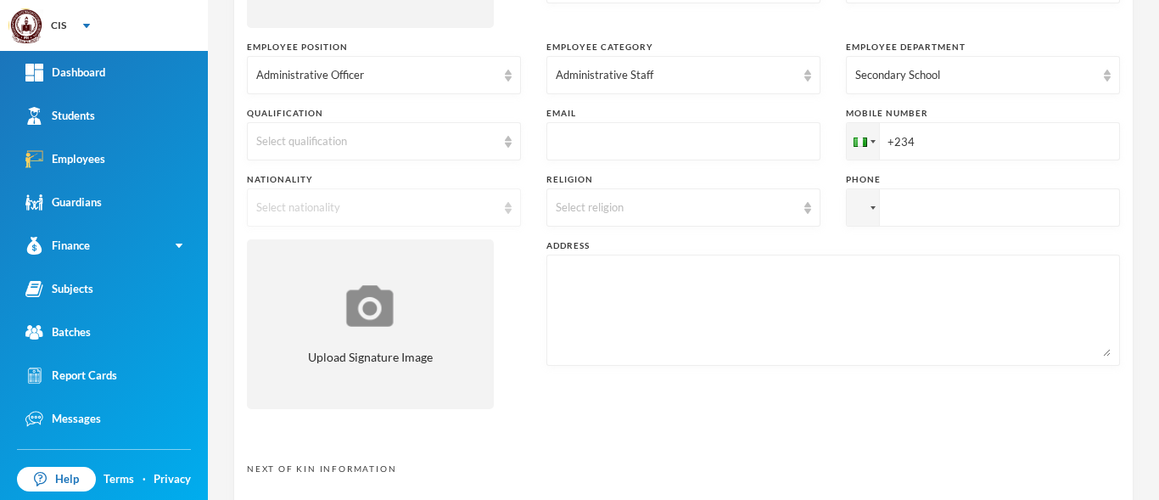
click at [496, 214] on div "Select nationality" at bounding box center [384, 207] width 274 height 38
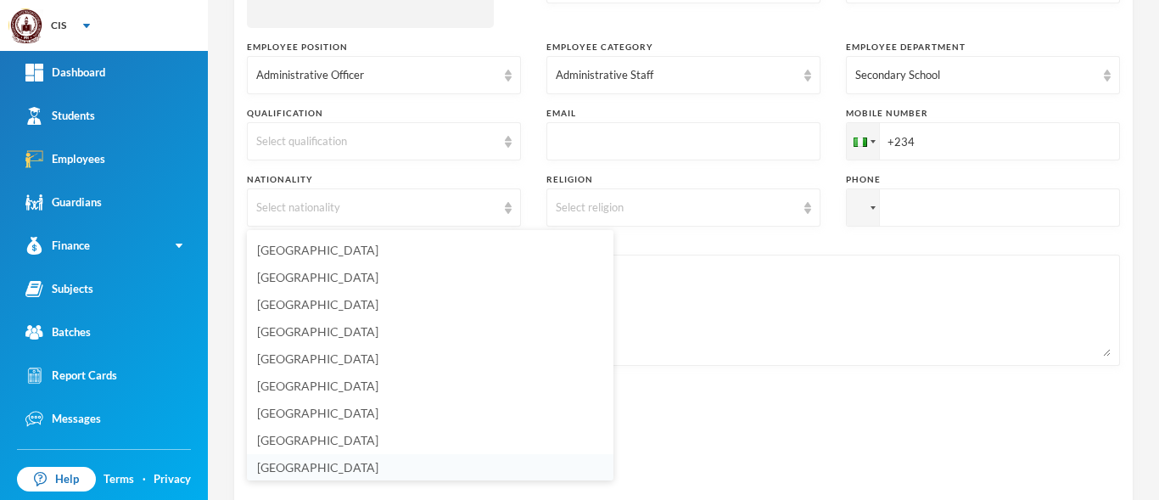
scroll to position [4099, 0]
click at [369, 466] on li "Nigeria" at bounding box center [430, 466] width 367 height 27
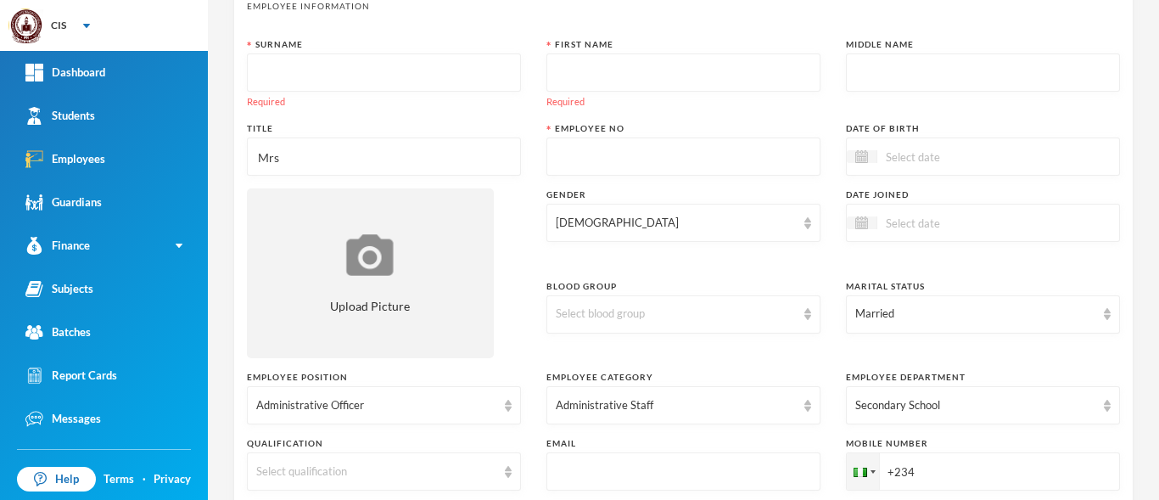
scroll to position [0, 0]
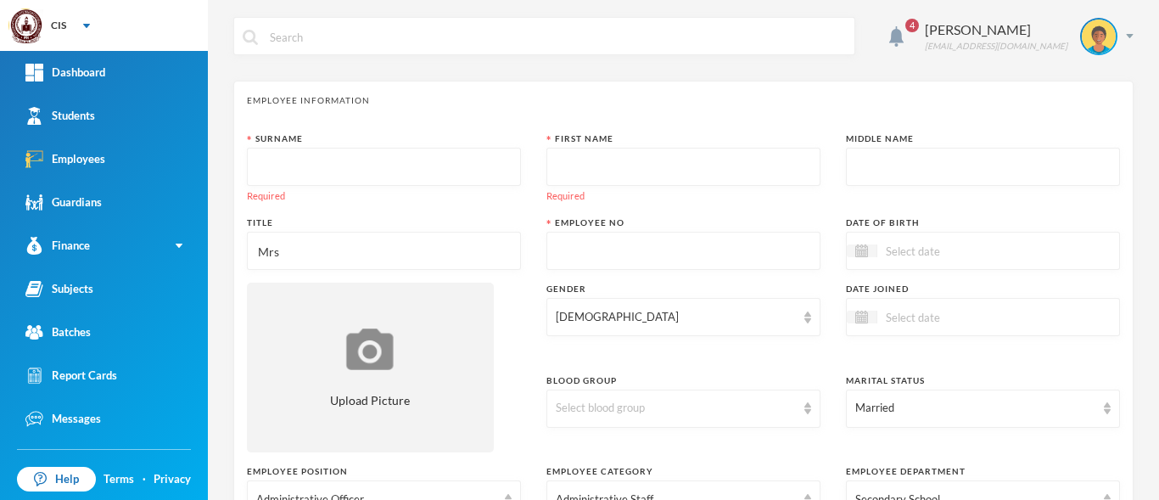
click at [332, 170] on input "text" at bounding box center [383, 168] width 255 height 38
type input "Ahanaonu"
click at [572, 172] on input "text" at bounding box center [683, 168] width 255 height 38
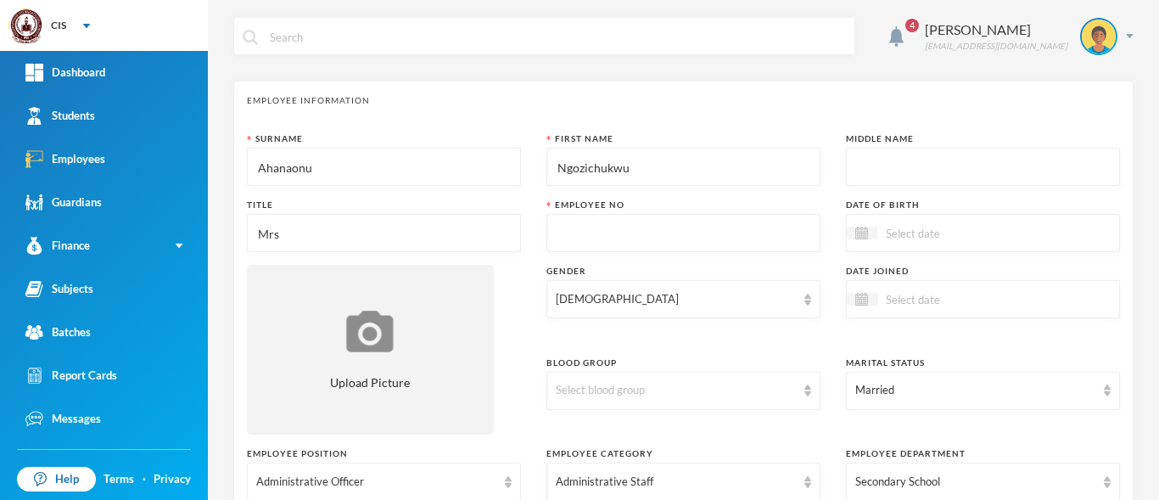
type input "Ngozichukwu"
click at [856, 163] on input "text" at bounding box center [983, 168] width 255 height 38
type input "Gloria"
click at [860, 237] on div at bounding box center [862, 233] width 31 height 13
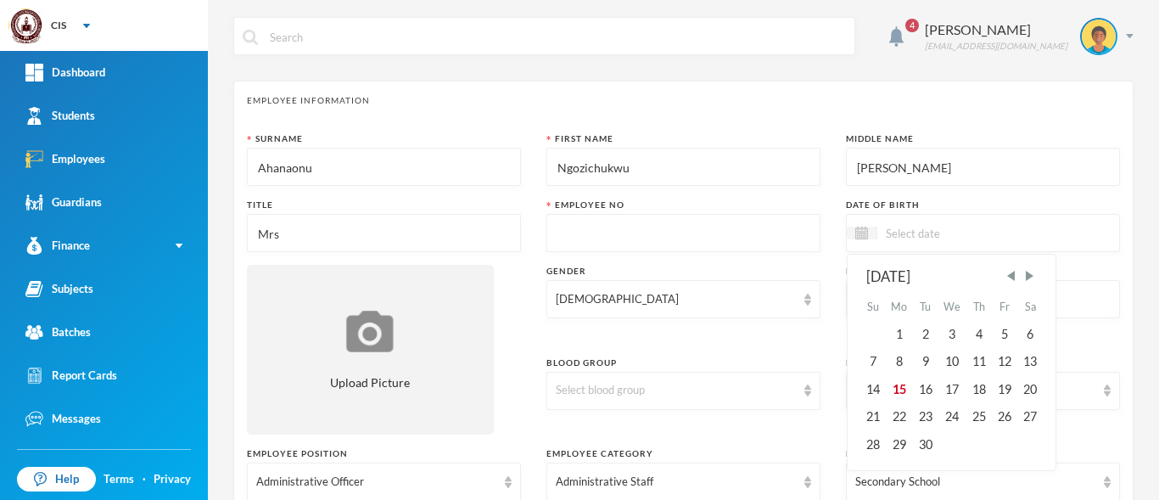
click at [596, 242] on input "text" at bounding box center [683, 234] width 255 height 38
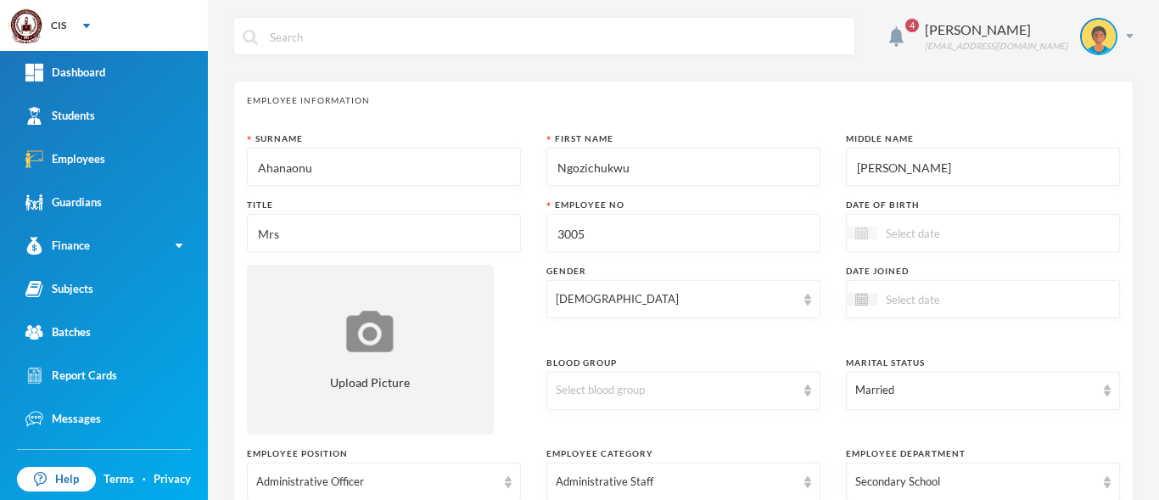
type input "3005"
click at [856, 235] on img at bounding box center [862, 233] width 13 height 13
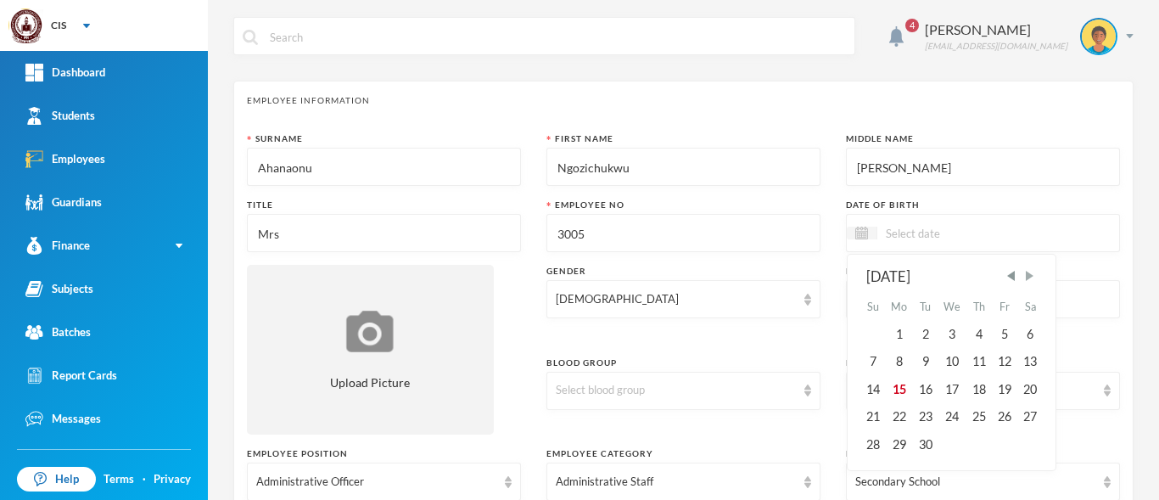
click at [1028, 277] on span "Next Month" at bounding box center [1029, 275] width 15 height 15
click at [1024, 418] on div "25" at bounding box center [1030, 416] width 25 height 27
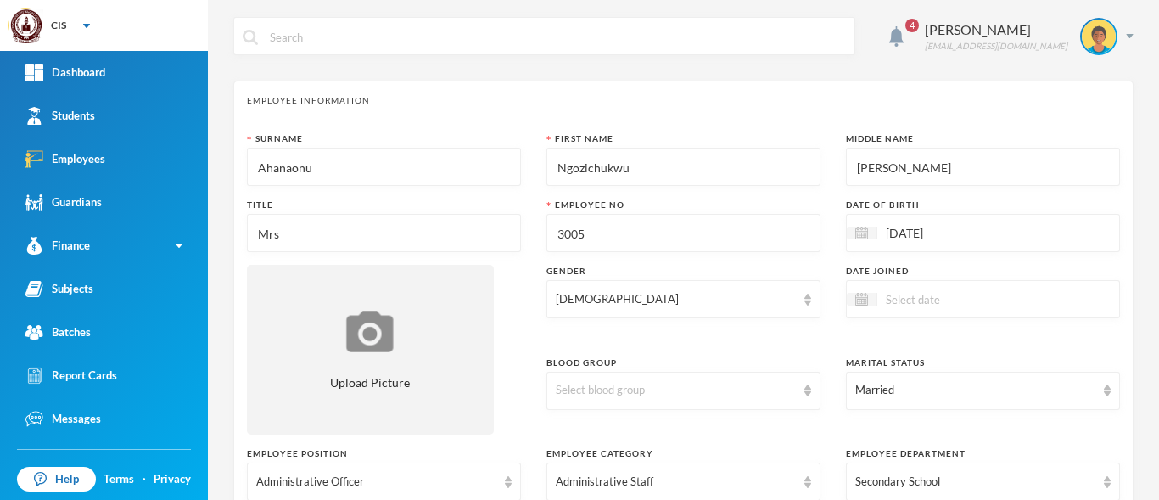
drag, startPoint x: 946, startPoint y: 232, endPoint x: 916, endPoint y: 244, distance: 33.1
click at [916, 244] on div "25/10/2025" at bounding box center [983, 233] width 274 height 38
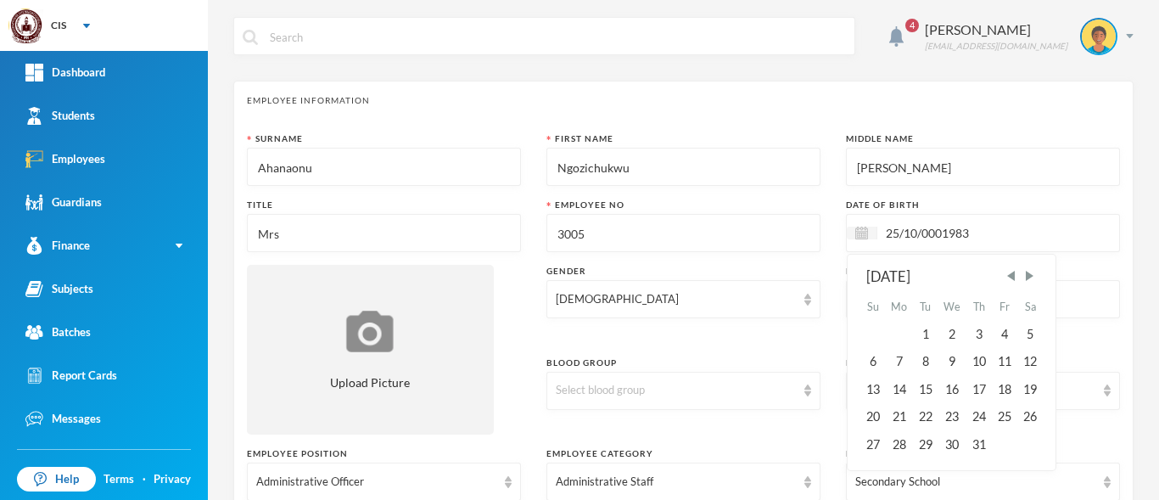
click at [1069, 266] on div "Date Joined" at bounding box center [983, 271] width 274 height 13
drag, startPoint x: 934, startPoint y: 235, endPoint x: 911, endPoint y: 240, distance: 23.5
click at [911, 240] on input "25/10/0001983" at bounding box center [949, 233] width 143 height 20
click at [935, 239] on input "25/10/0001983" at bounding box center [949, 233] width 143 height 20
drag, startPoint x: 935, startPoint y: 238, endPoint x: 916, endPoint y: 244, distance: 20.4
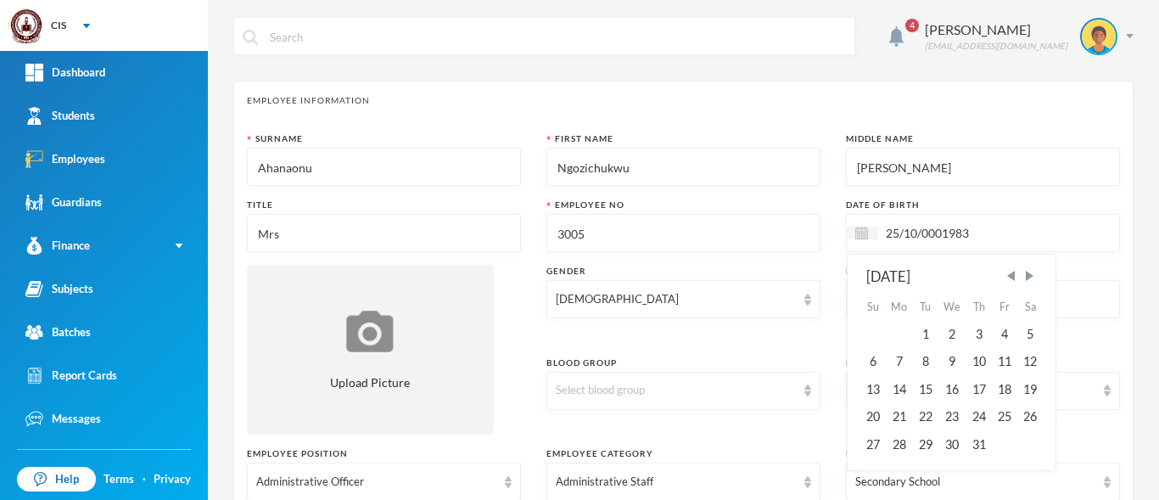
click at [916, 244] on div "25/10/0001983 October 1 Su Mo Tu We Th Fr Sa 1 2 3 4 5 6 7 8 9 10 11 12 13 14 1…" at bounding box center [983, 233] width 274 height 38
type input "25/10/1983"
click at [753, 360] on div "Blood Group" at bounding box center [684, 362] width 274 height 13
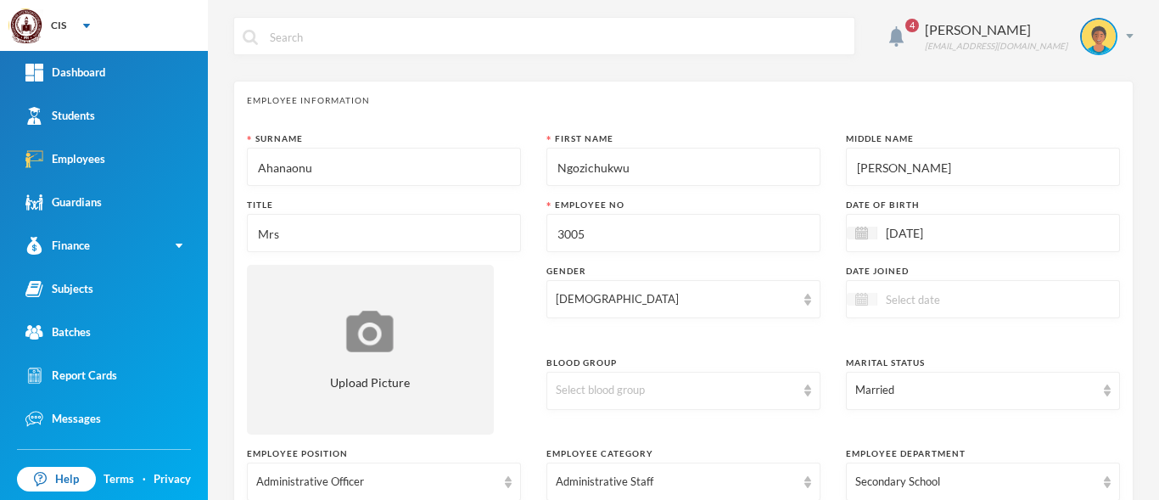
click at [862, 304] on div at bounding box center [862, 299] width 31 height 13
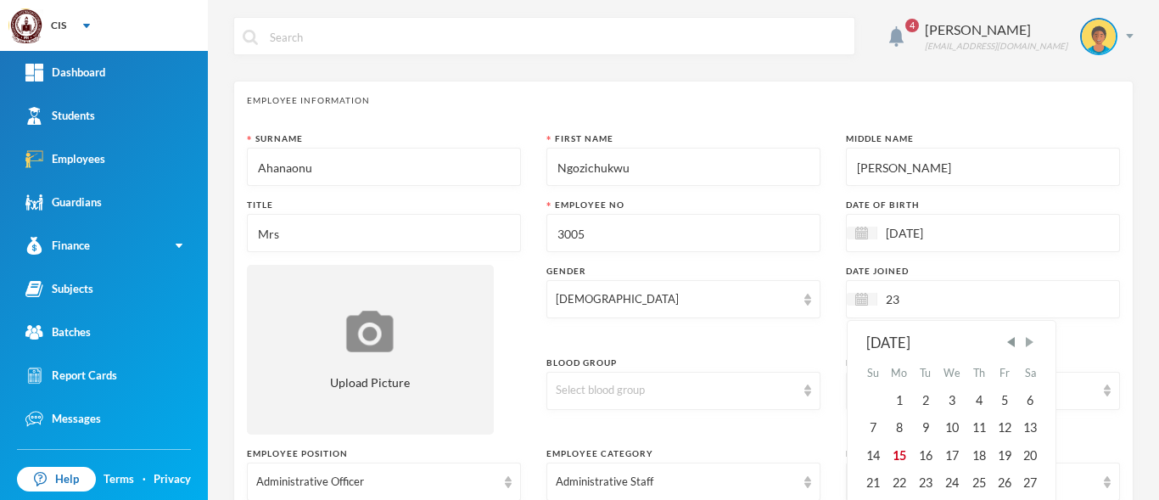
click at [1022, 340] on span "Next Month" at bounding box center [1029, 341] width 15 height 15
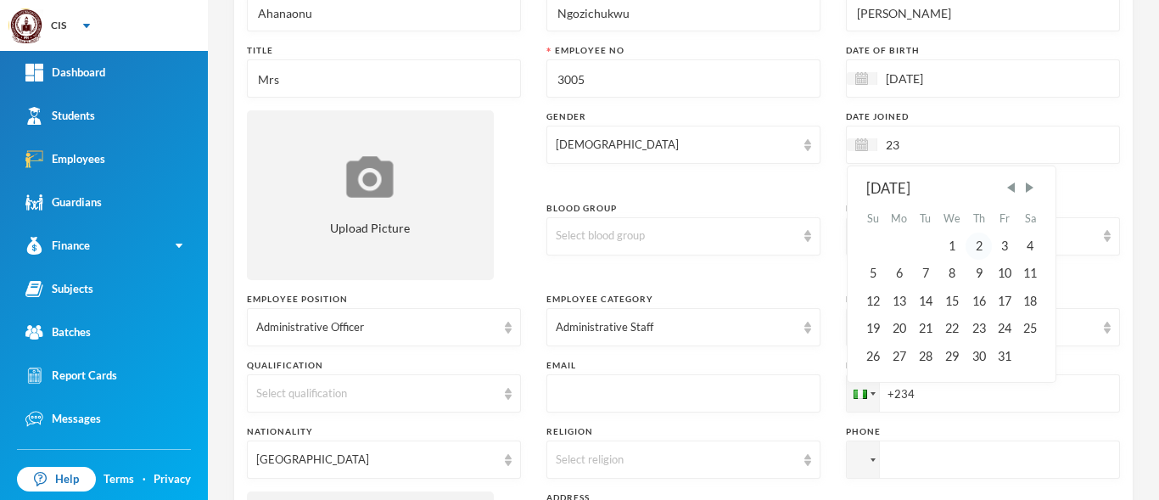
scroll to position [170, 0]
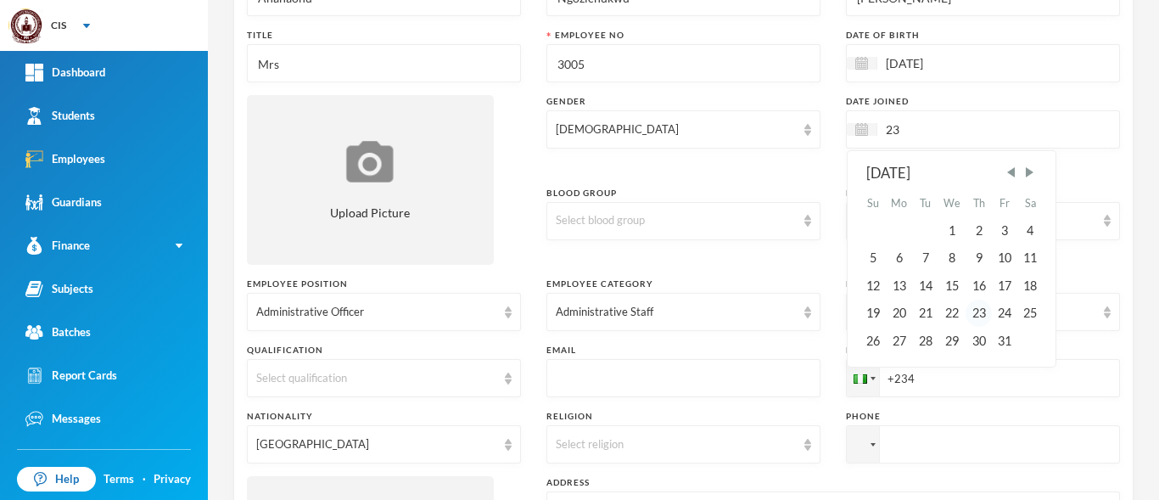
click at [974, 315] on div "23" at bounding box center [978, 313] width 25 height 27
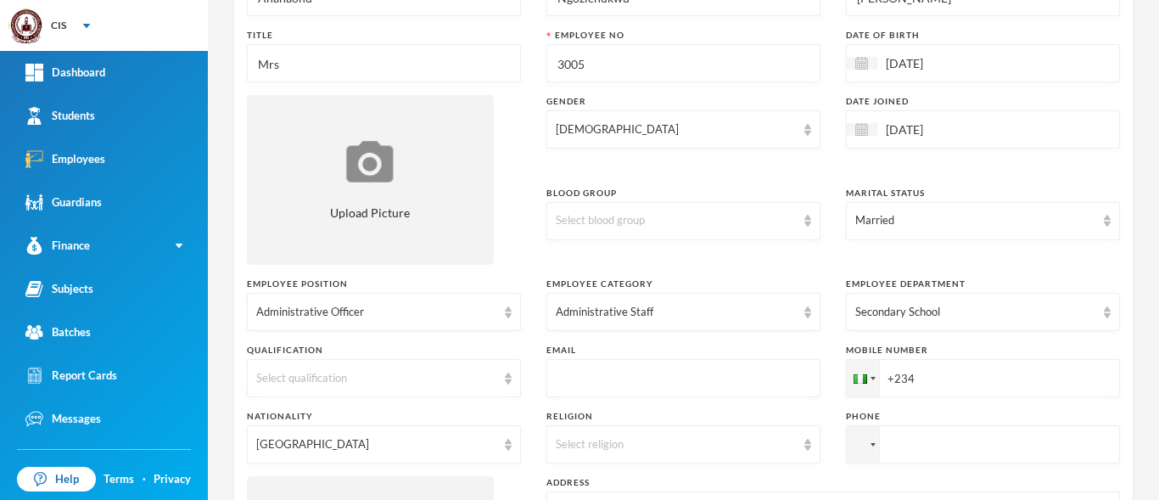
drag, startPoint x: 942, startPoint y: 133, endPoint x: 932, endPoint y: 136, distance: 10.5
click at [932, 136] on input "23/10/2025" at bounding box center [949, 130] width 143 height 20
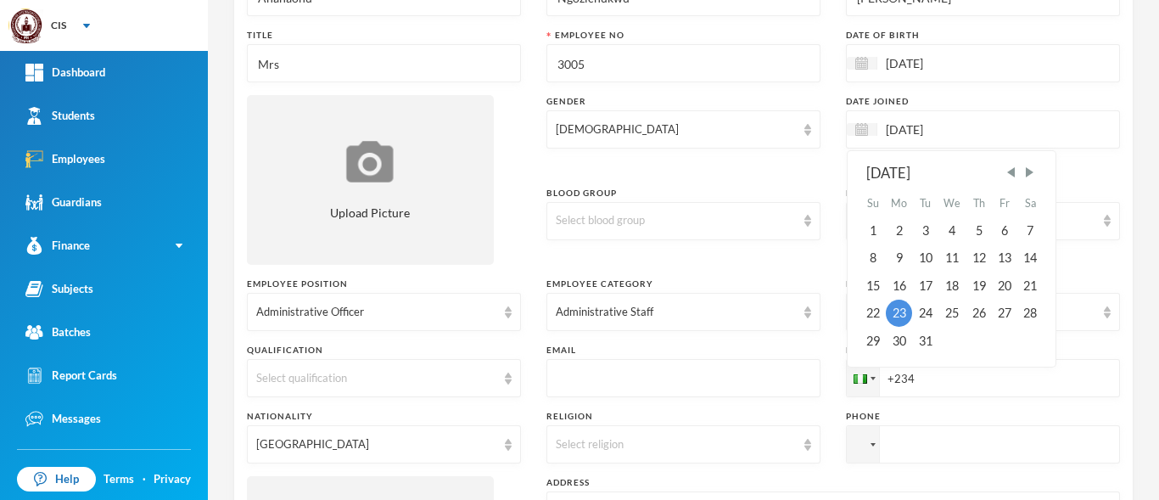
type input "23/10/2023"
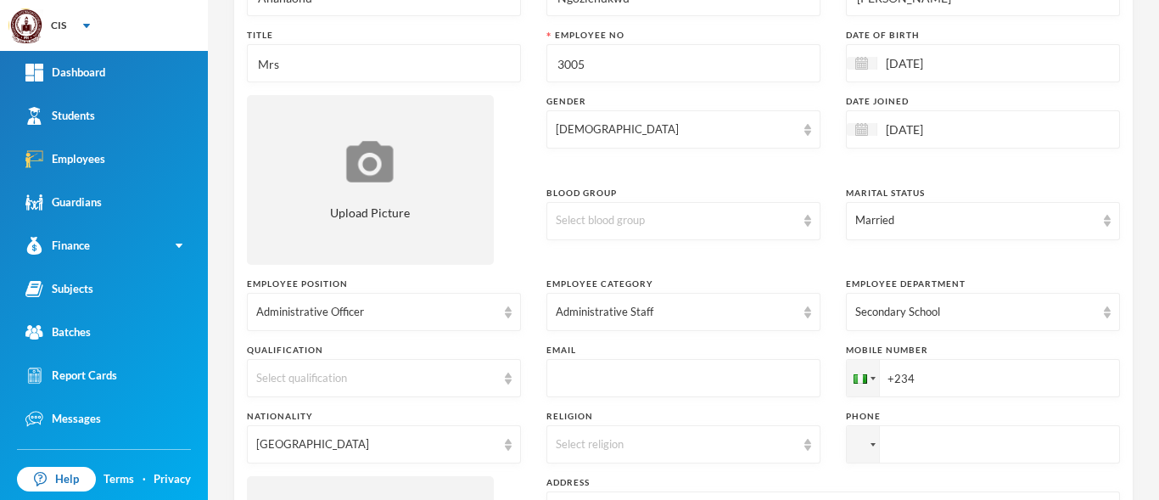
click at [744, 242] on div "Blood Group Select blood group" at bounding box center [684, 226] width 274 height 79
click at [704, 219] on div "Select blood group" at bounding box center [676, 220] width 240 height 17
click at [766, 216] on div "Select blood group" at bounding box center [676, 220] width 240 height 17
click at [742, 229] on div "Select blood group" at bounding box center [684, 221] width 274 height 38
click at [570, 426] on li "O+" at bounding box center [677, 422] width 270 height 27
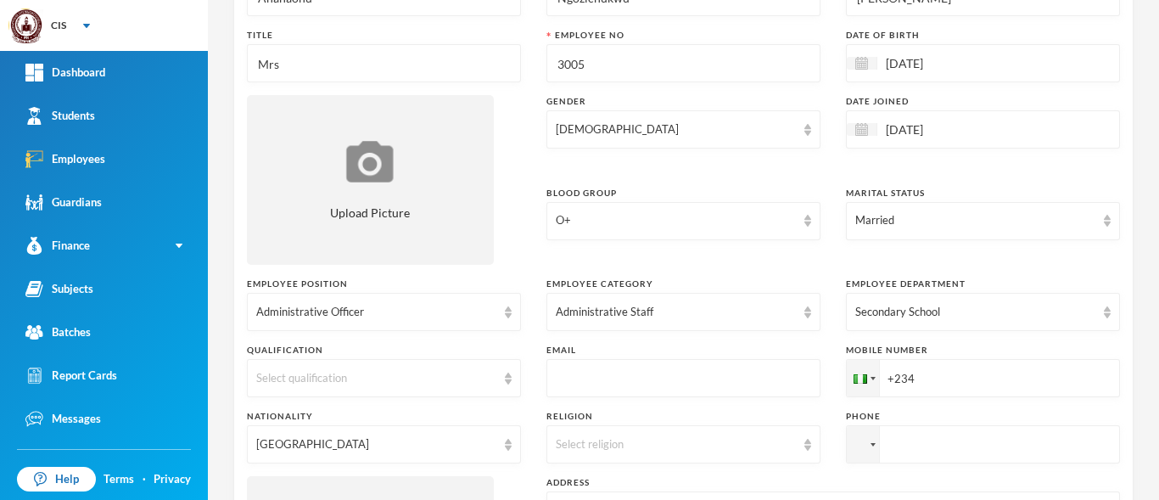
click at [574, 386] on input "text" at bounding box center [683, 379] width 255 height 38
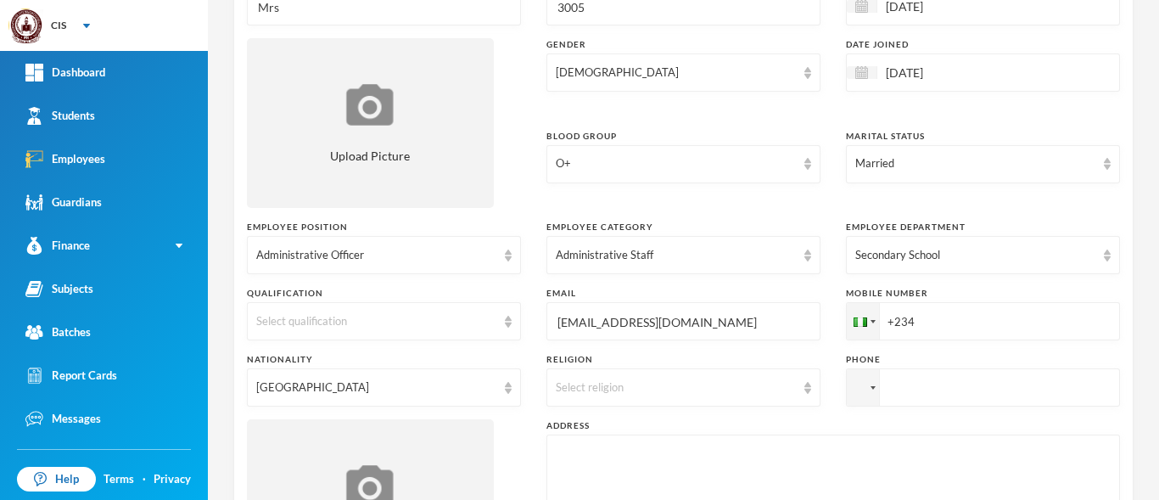
scroll to position [255, 0]
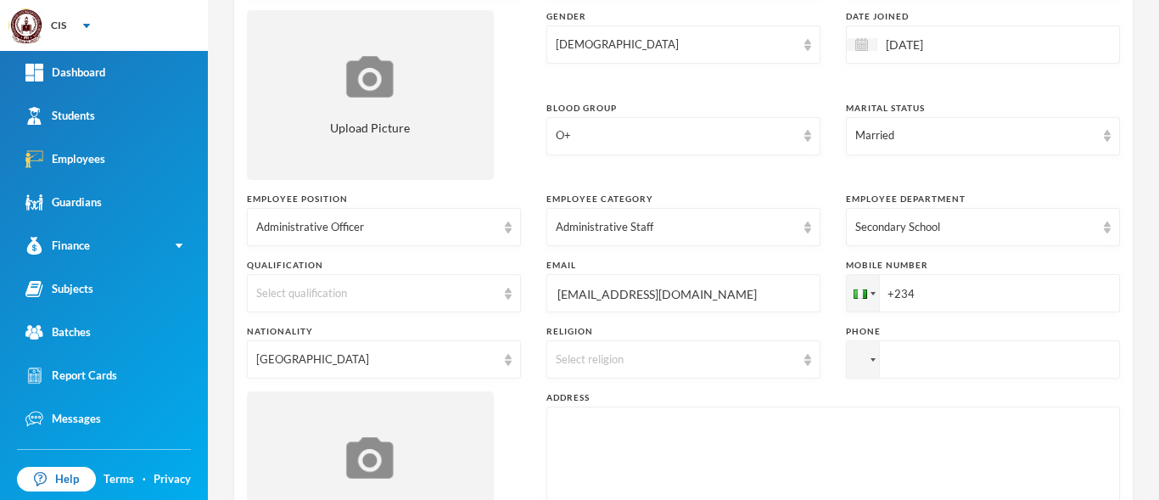
type input "ahanaonugloria@gmail.com"
click at [913, 295] on input "+234" at bounding box center [983, 293] width 274 height 38
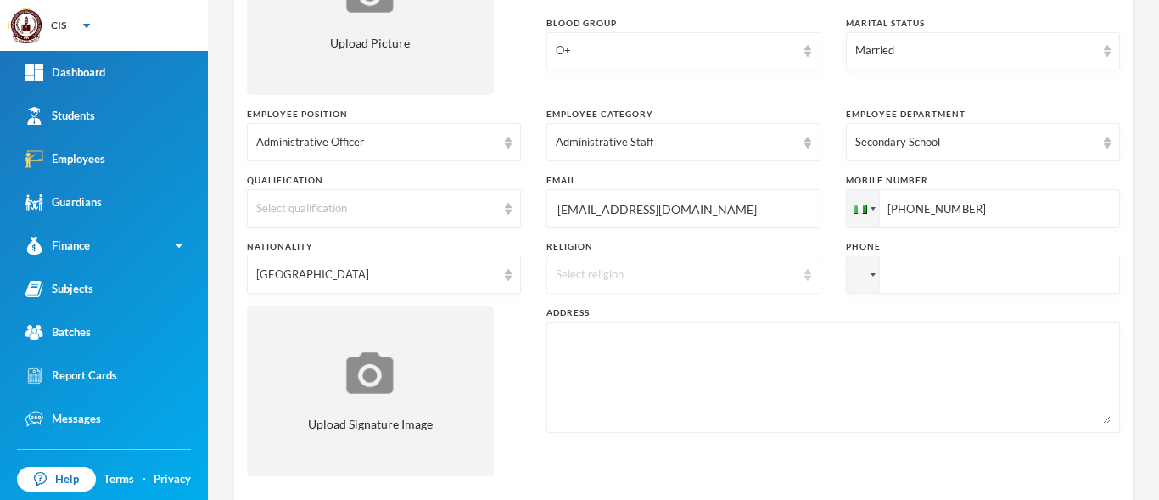
type input "+2348037413005"
click at [640, 279] on div "Select religion" at bounding box center [676, 275] width 240 height 17
click at [617, 311] on li "Christianity" at bounding box center [677, 313] width 270 height 27
click at [624, 317] on div "Address" at bounding box center [834, 312] width 574 height 13
click at [630, 300] on div "Surname Ahanaonu First Name Ngozichukwu Middle Name Gloria Title Mrs Employee N…" at bounding box center [683, 141] width 873 height 696
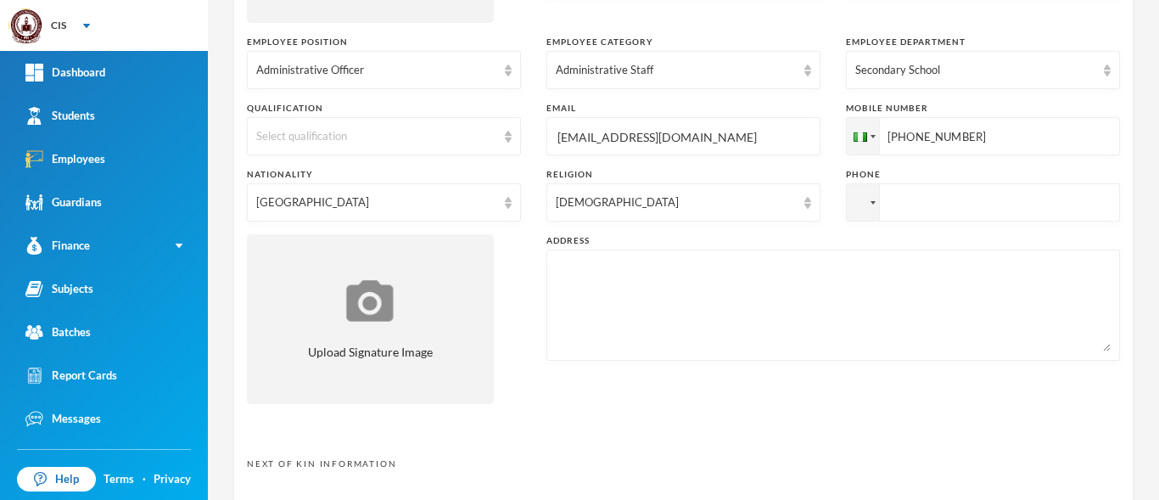
scroll to position [509, 0]
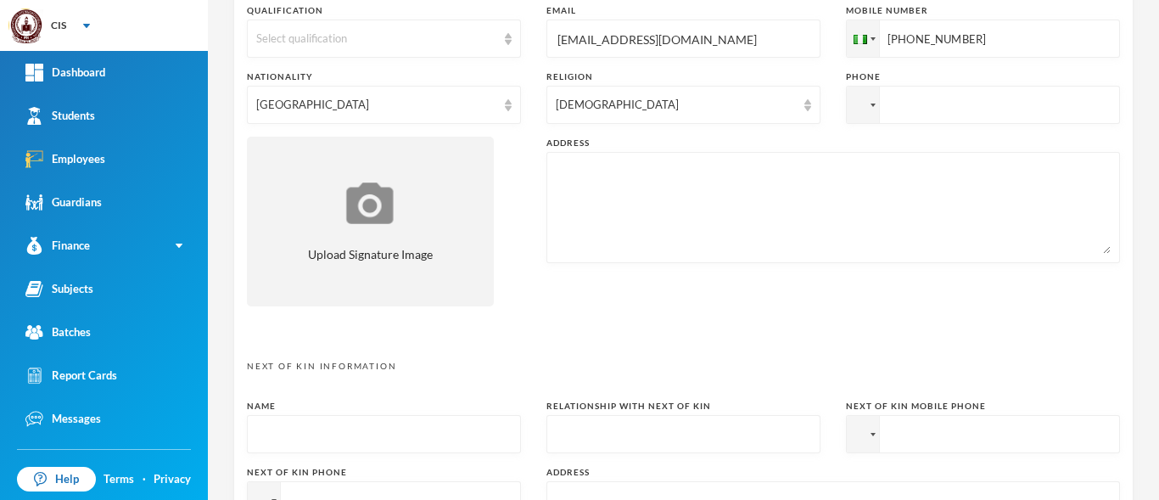
click at [646, 241] on textarea at bounding box center [833, 207] width 555 height 93
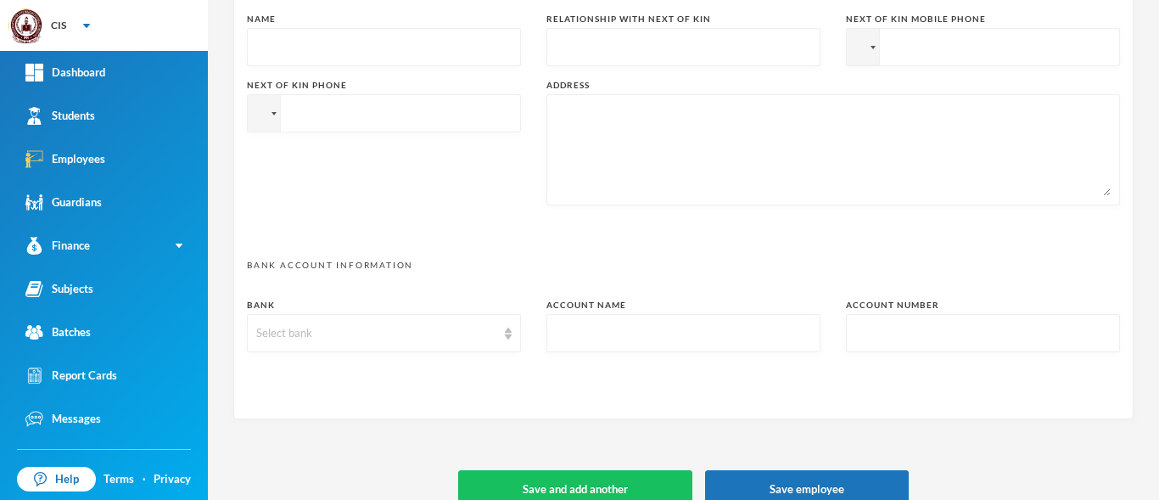
scroll to position [922, 0]
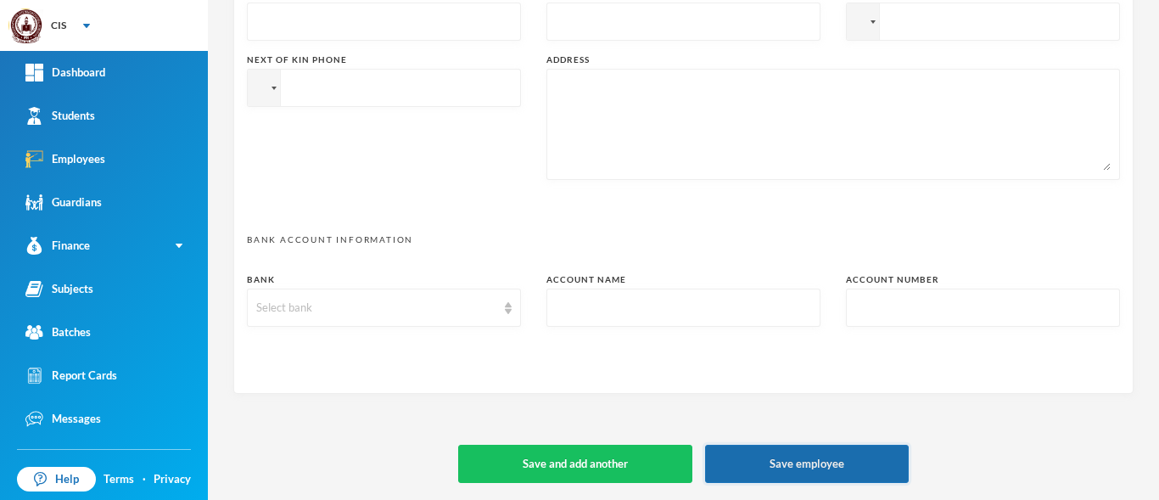
click at [783, 463] on button "Save employee" at bounding box center [807, 464] width 204 height 38
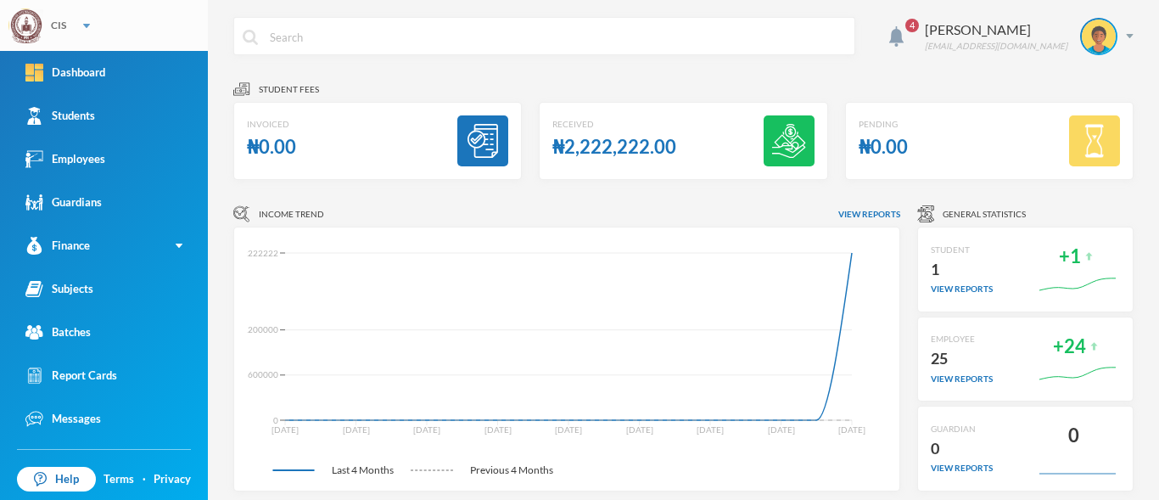
click at [70, 18] on div "CIS" at bounding box center [104, 25] width 208 height 51
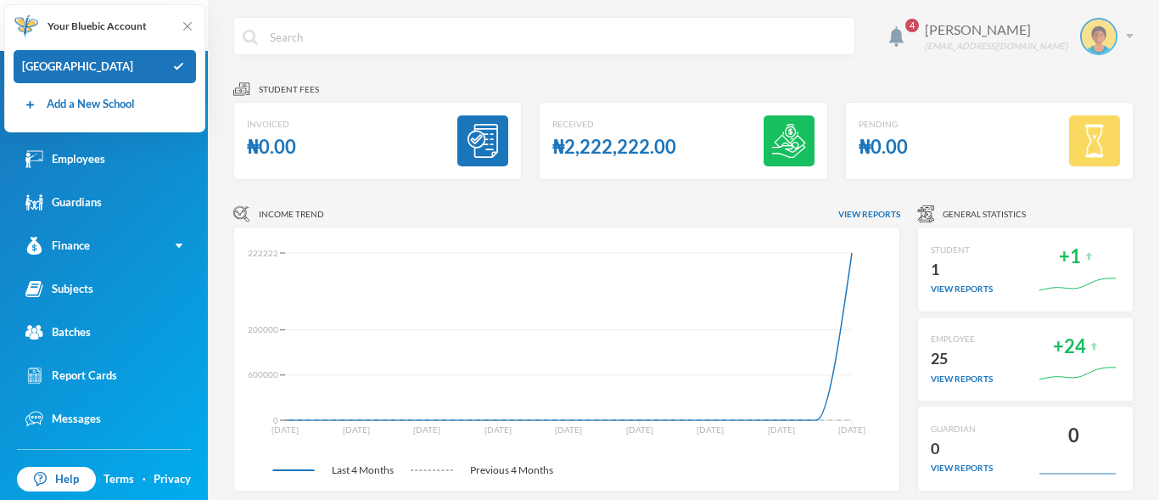
click at [1112, 28] on div "[PERSON_NAME] [EMAIL_ADDRESS][DOMAIN_NAME]" at bounding box center [1023, 36] width 222 height 37
click at [1096, 121] on button "Logout" at bounding box center [1074, 123] width 76 height 25
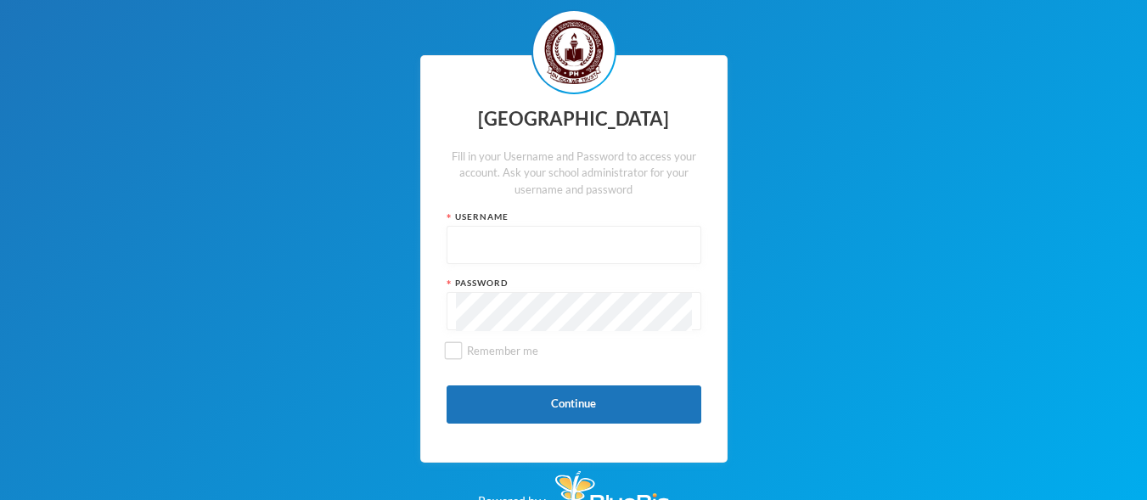
click at [487, 265] on input "text" at bounding box center [574, 246] width 236 height 38
